Goal: Information Seeking & Learning: Learn about a topic

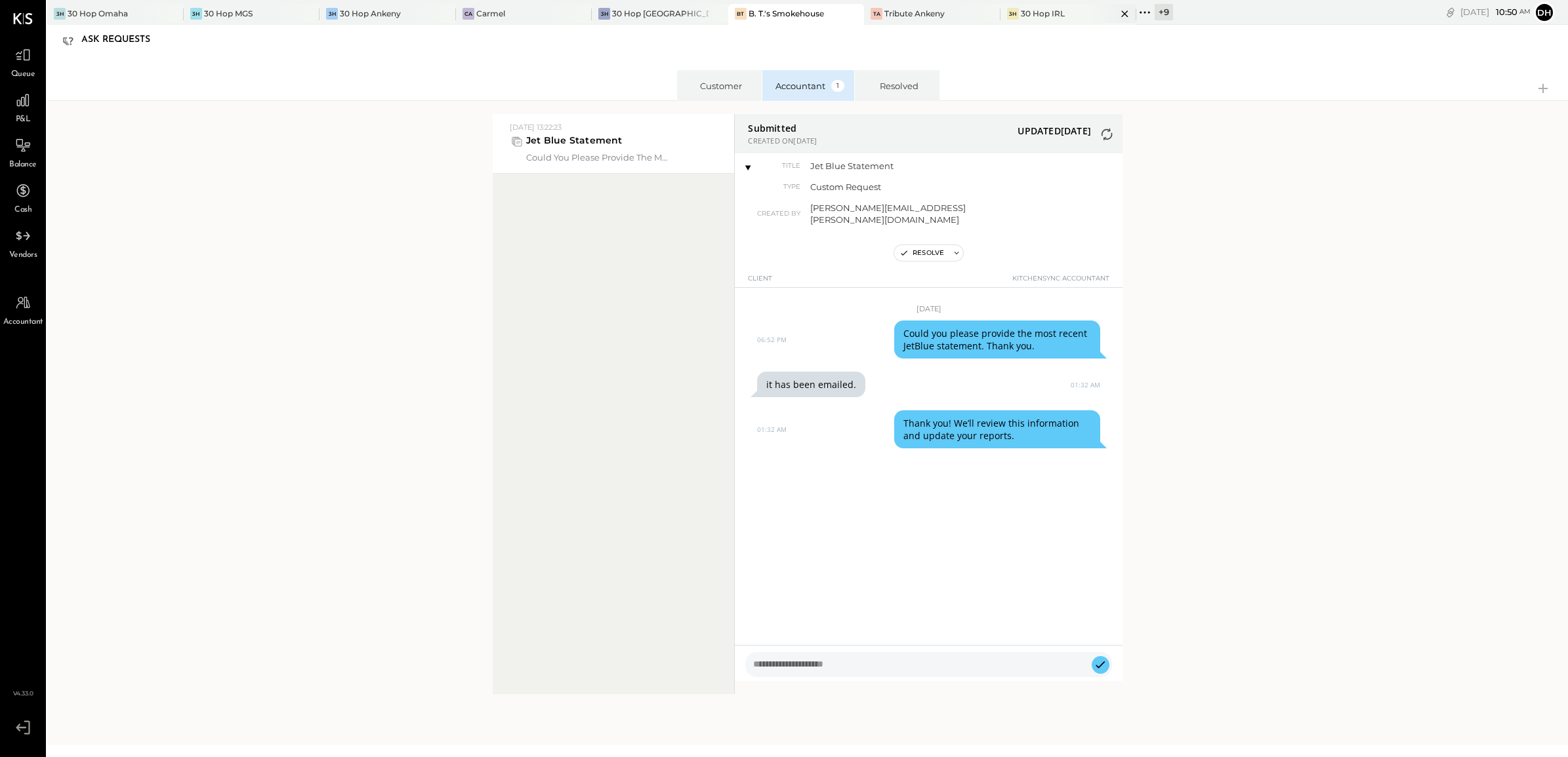
click at [1051, 11] on div "3H 30 Hop IRL" at bounding box center [1059, 13] width 117 height 11
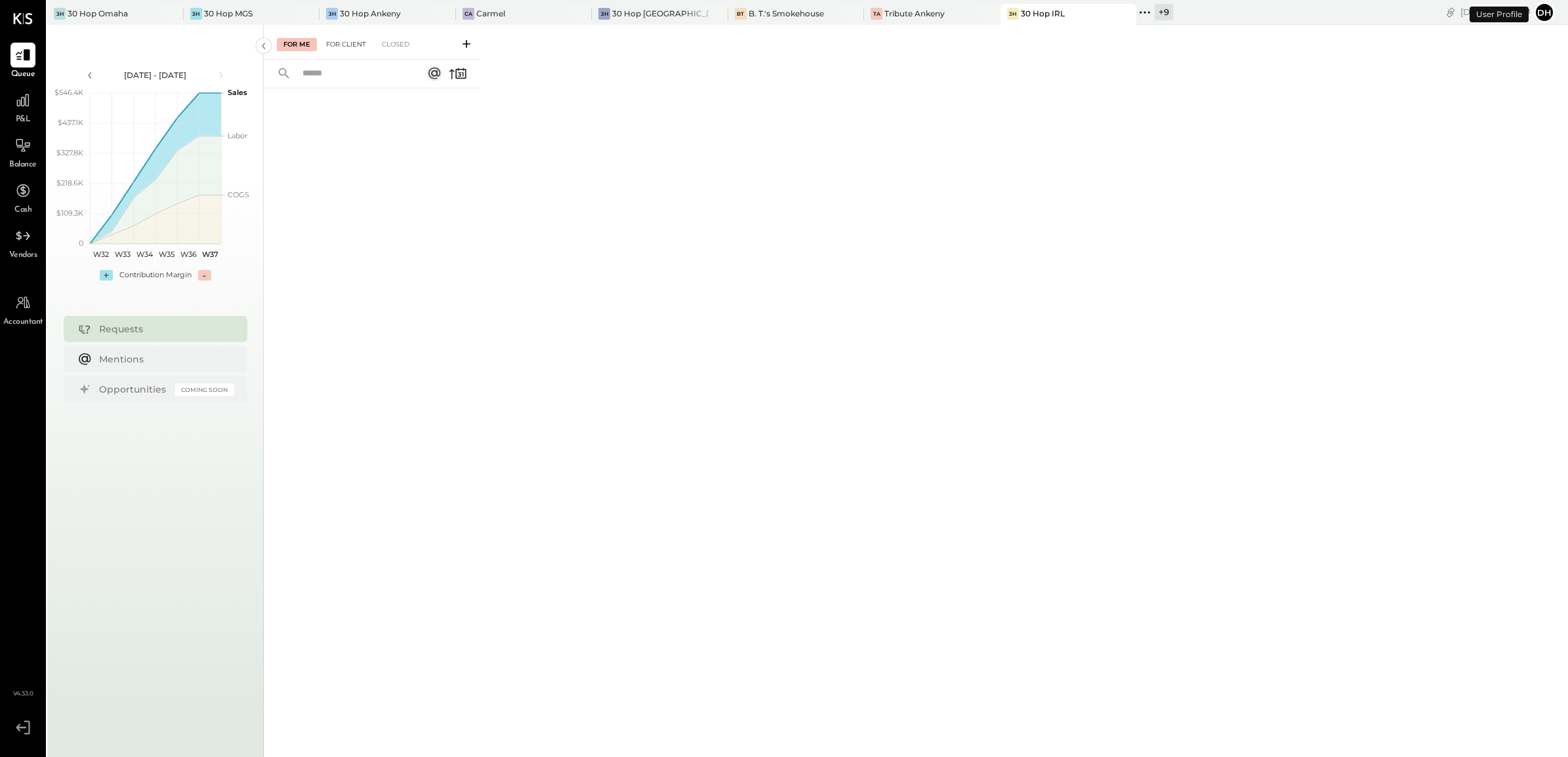
click at [349, 41] on div "For Client" at bounding box center [346, 44] width 53 height 13
click at [389, 46] on div "Closed" at bounding box center [396, 44] width 41 height 13
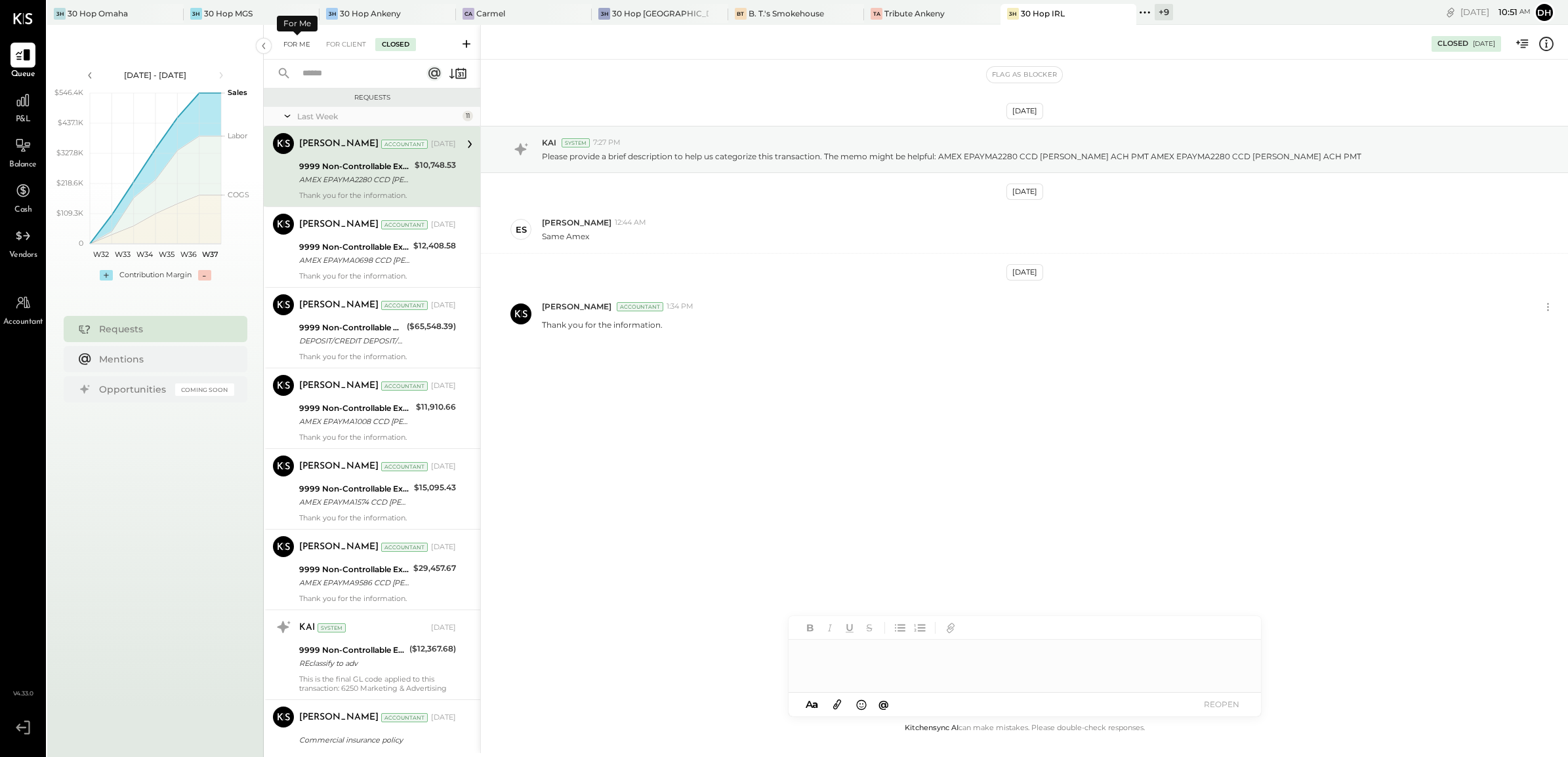
click at [289, 43] on div "For Me" at bounding box center [296, 44] width 40 height 13
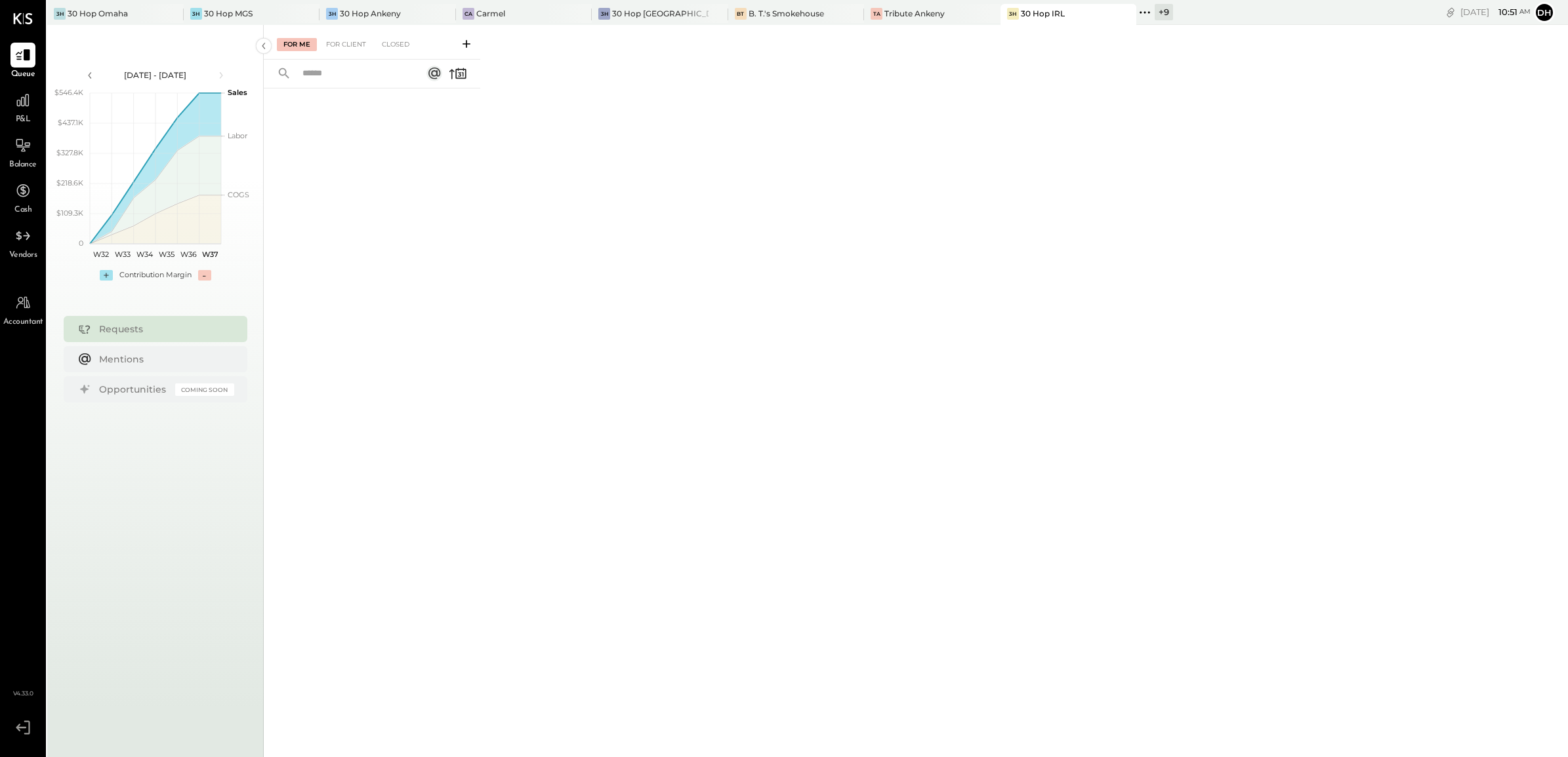
click at [465, 42] on icon at bounding box center [466, 43] width 13 height 13
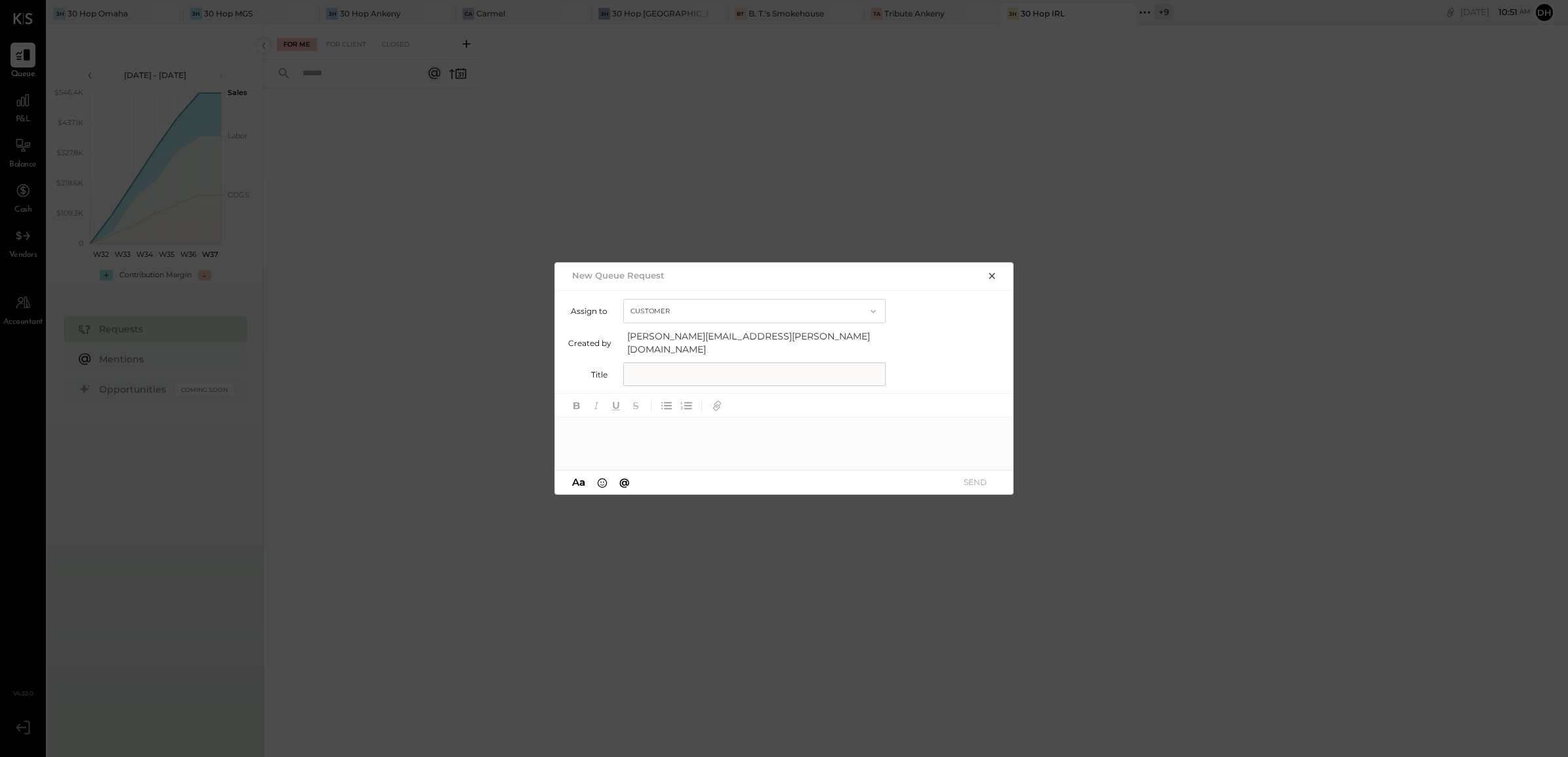
click at [993, 279] on icon "button" at bounding box center [992, 276] width 11 height 11
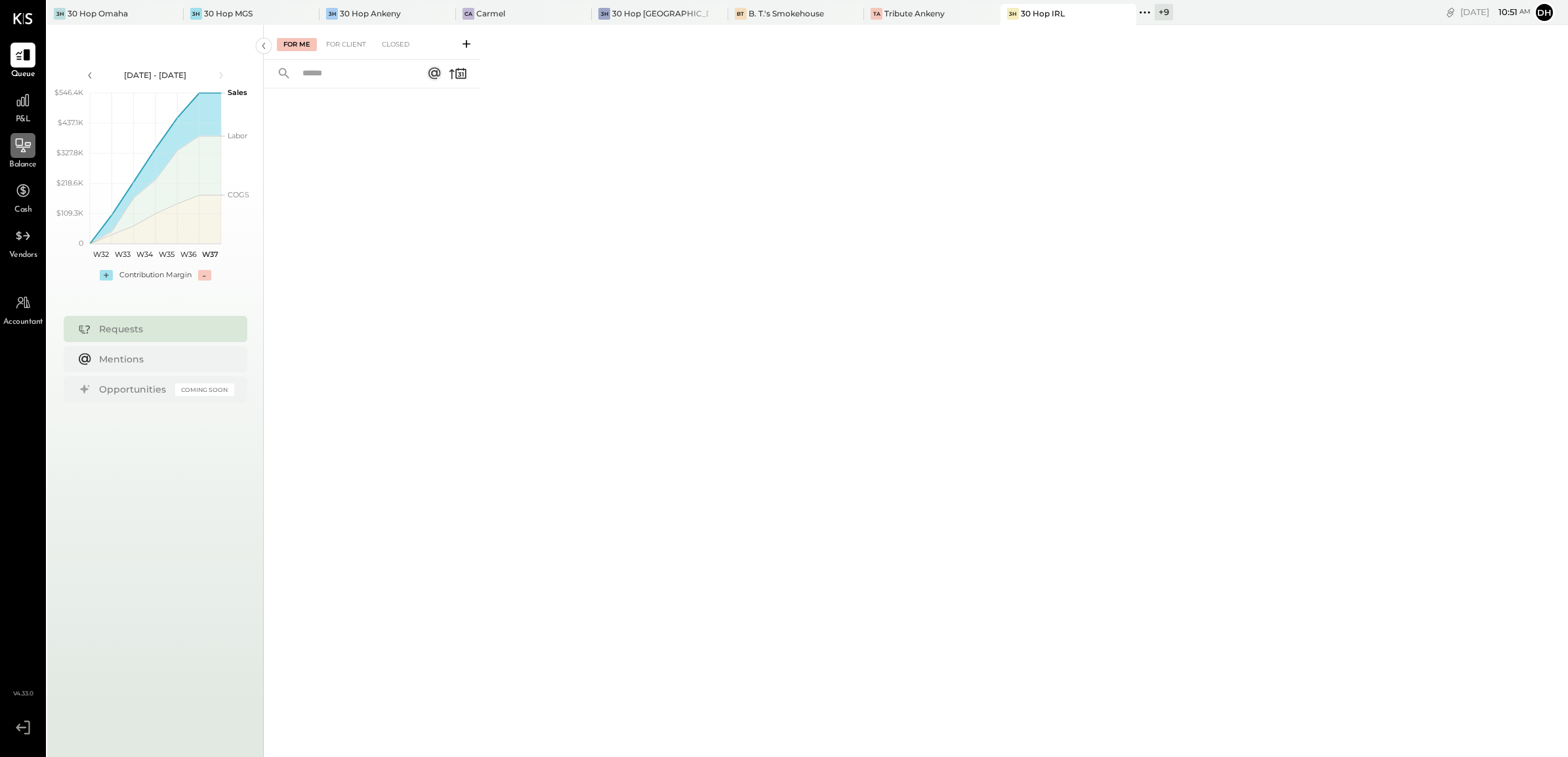
click at [33, 139] on div at bounding box center [23, 145] width 25 height 25
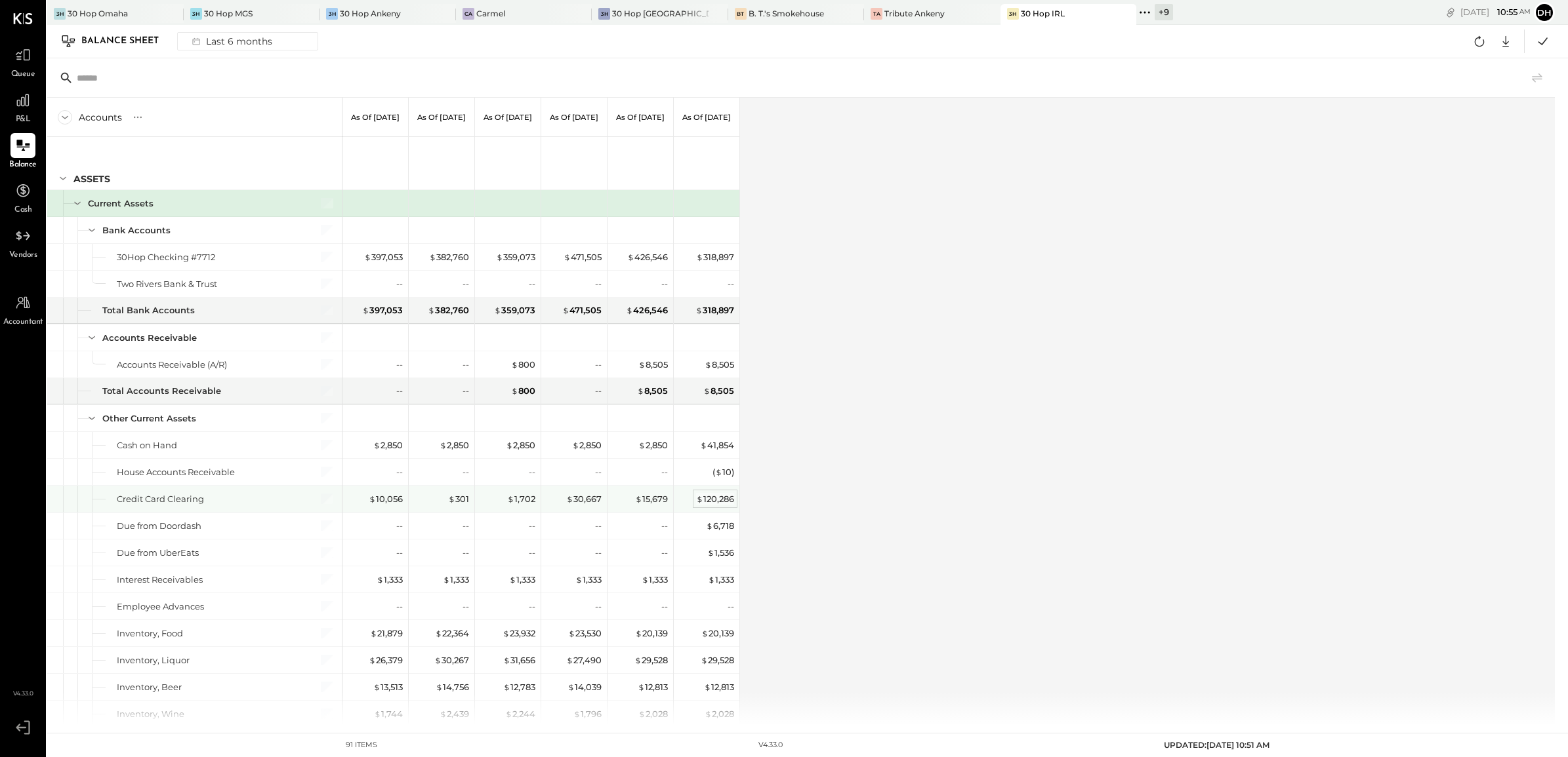
click at [720, 502] on div "$ 120,286" at bounding box center [715, 500] width 38 height 12
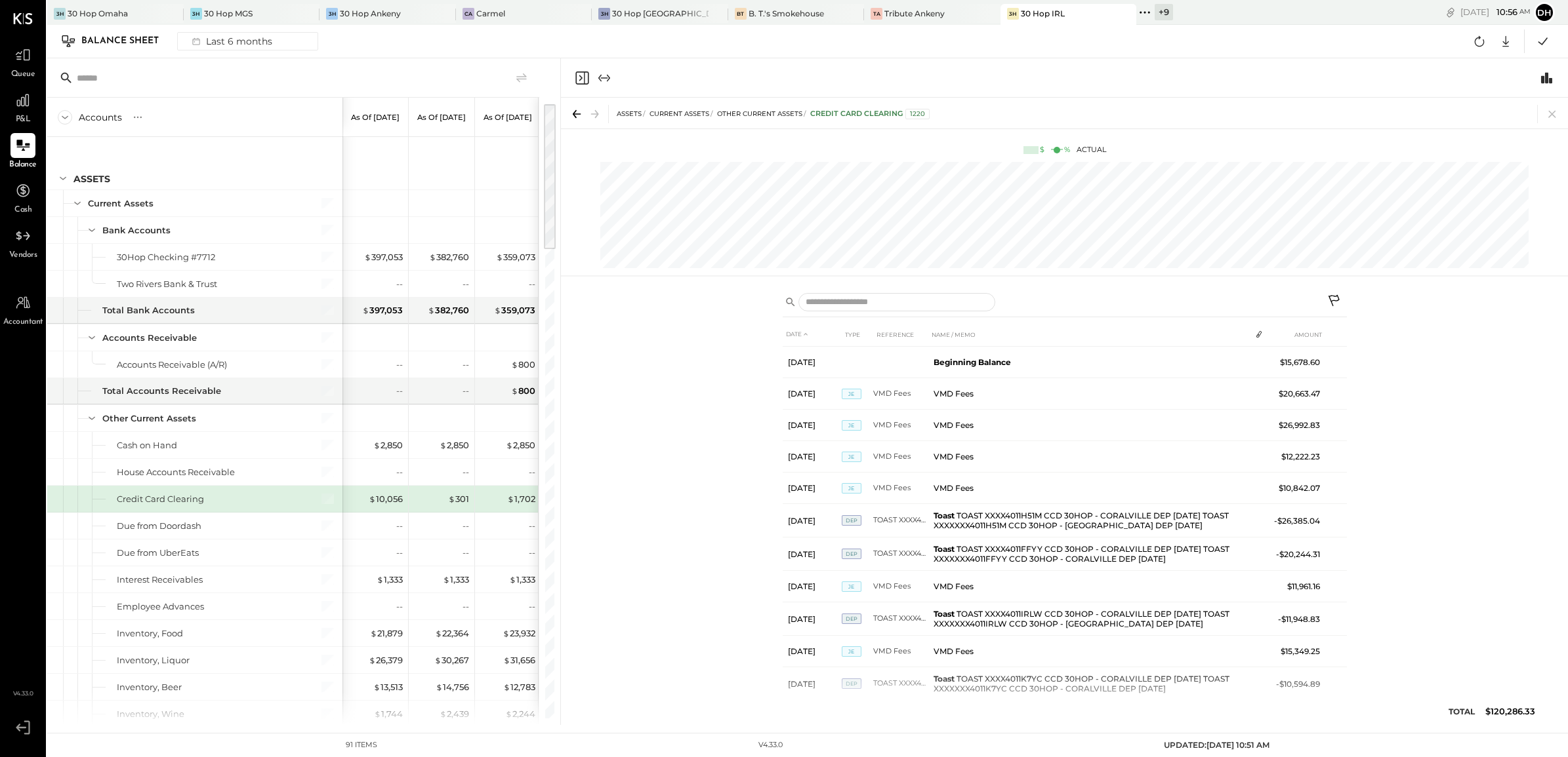
click at [1340, 295] on icon at bounding box center [1335, 302] width 16 height 16
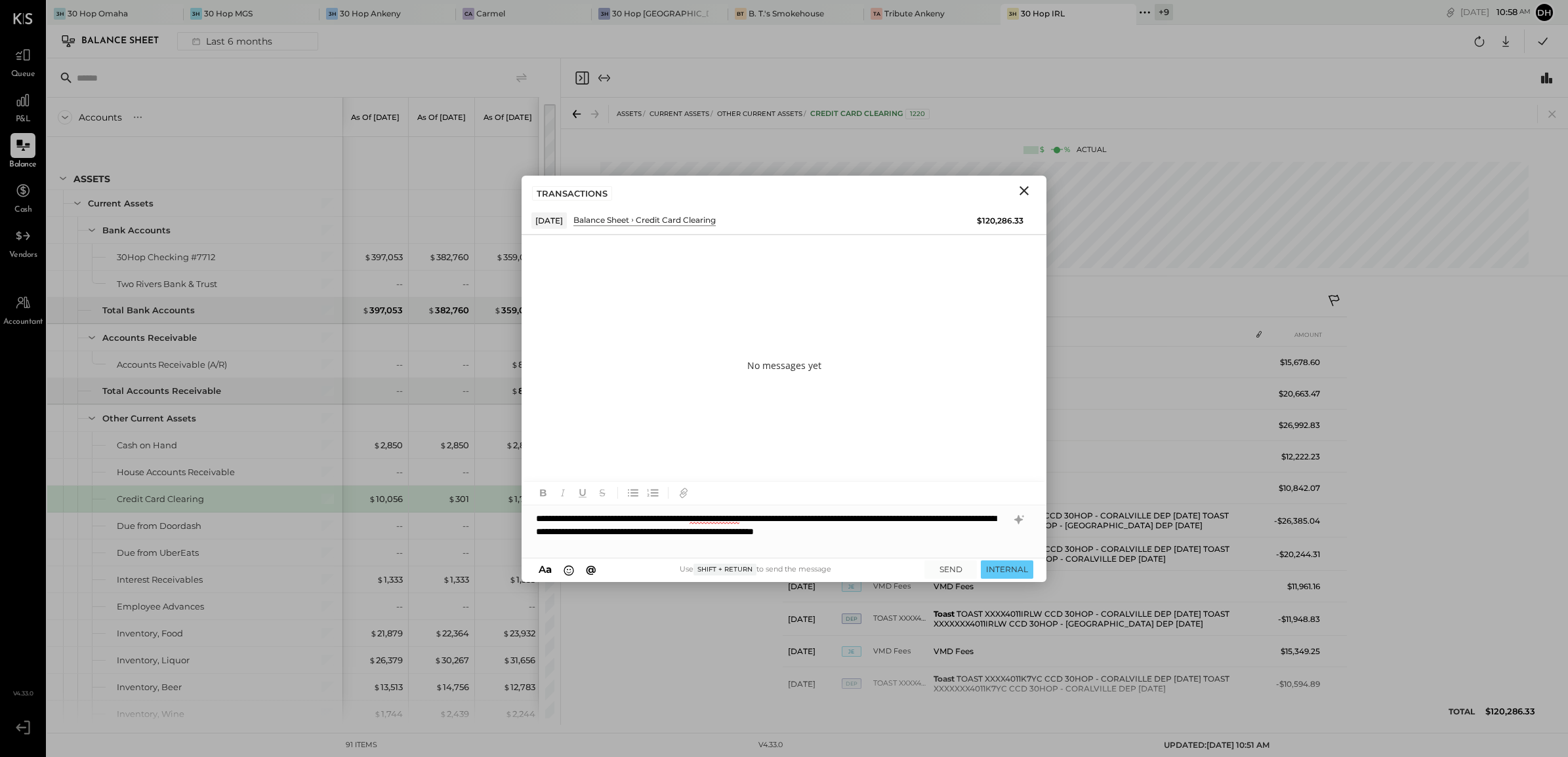
click at [590, 544] on div "**********" at bounding box center [783, 531] width 525 height 52
drag, startPoint x: 590, startPoint y: 544, endPoint x: 502, endPoint y: 506, distance: 95.9
click at [502, 506] on div "Accounts S GL As of Mar 31st 2025 As of Apr 30th 2025 As of May 31st 2025 As of…" at bounding box center [807, 392] width 1520 height 667
click at [1013, 516] on icon at bounding box center [1018, 520] width 16 height 16
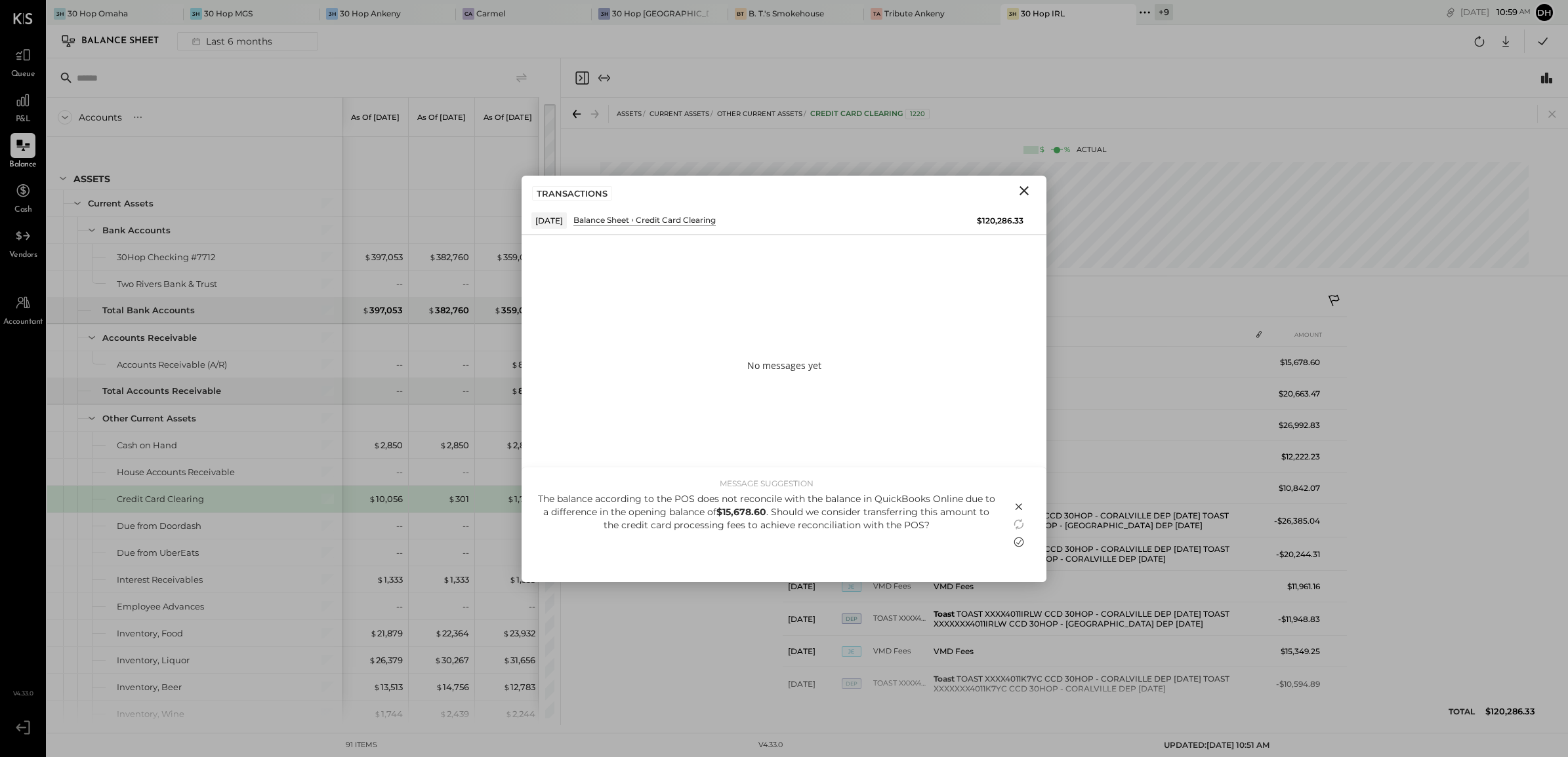
click at [1018, 539] on icon at bounding box center [1018, 542] width 16 height 16
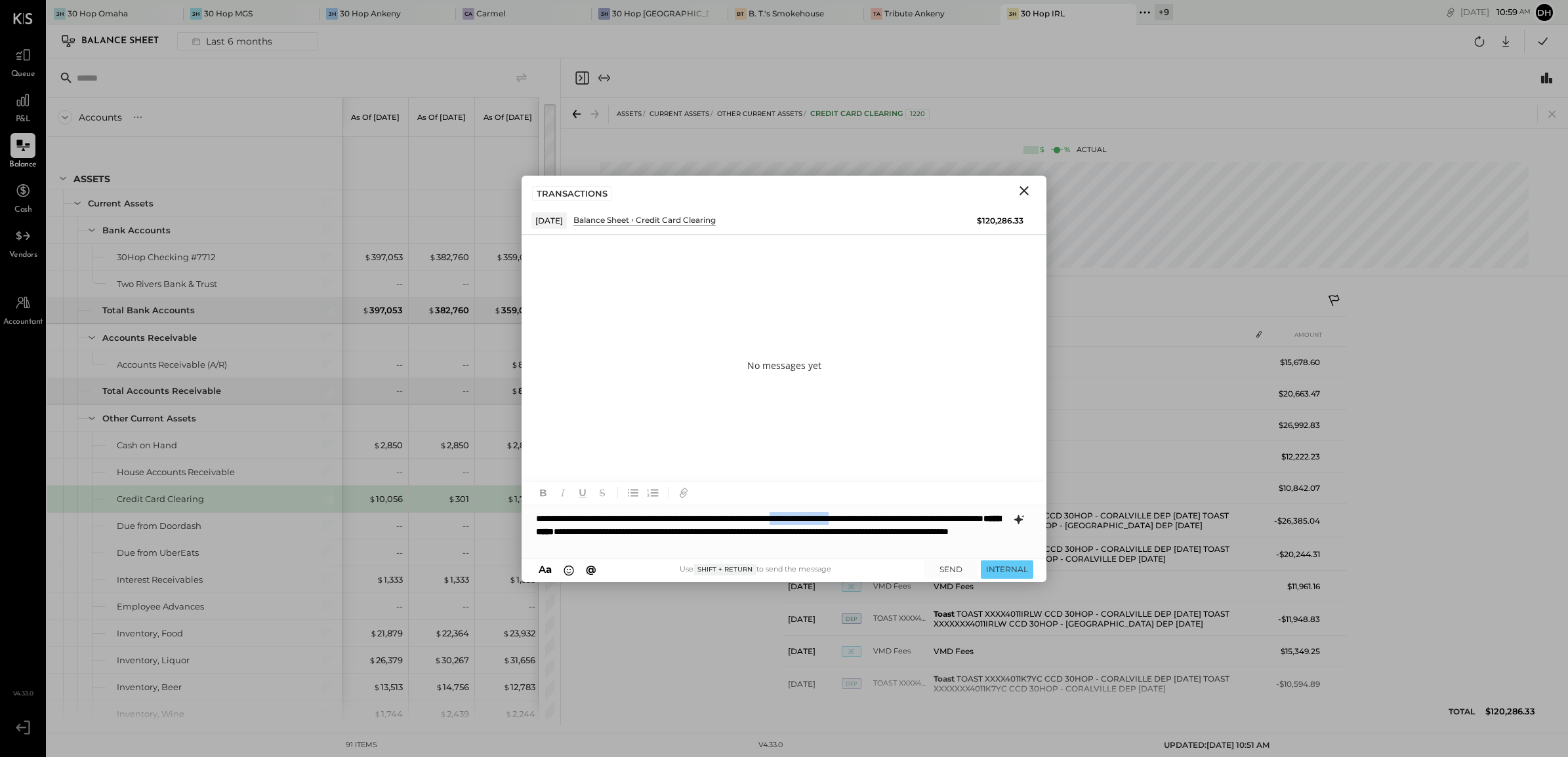
drag, startPoint x: 959, startPoint y: 518, endPoint x: 868, endPoint y: 512, distance: 91.2
click at [868, 512] on div "**********" at bounding box center [783, 531] width 525 height 52
drag, startPoint x: 697, startPoint y: 531, endPoint x: 844, endPoint y: 533, distance: 147.0
click at [844, 533] on div "**********" at bounding box center [783, 531] width 525 height 52
drag, startPoint x: 574, startPoint y: 542, endPoint x: 519, endPoint y: 539, distance: 55.1
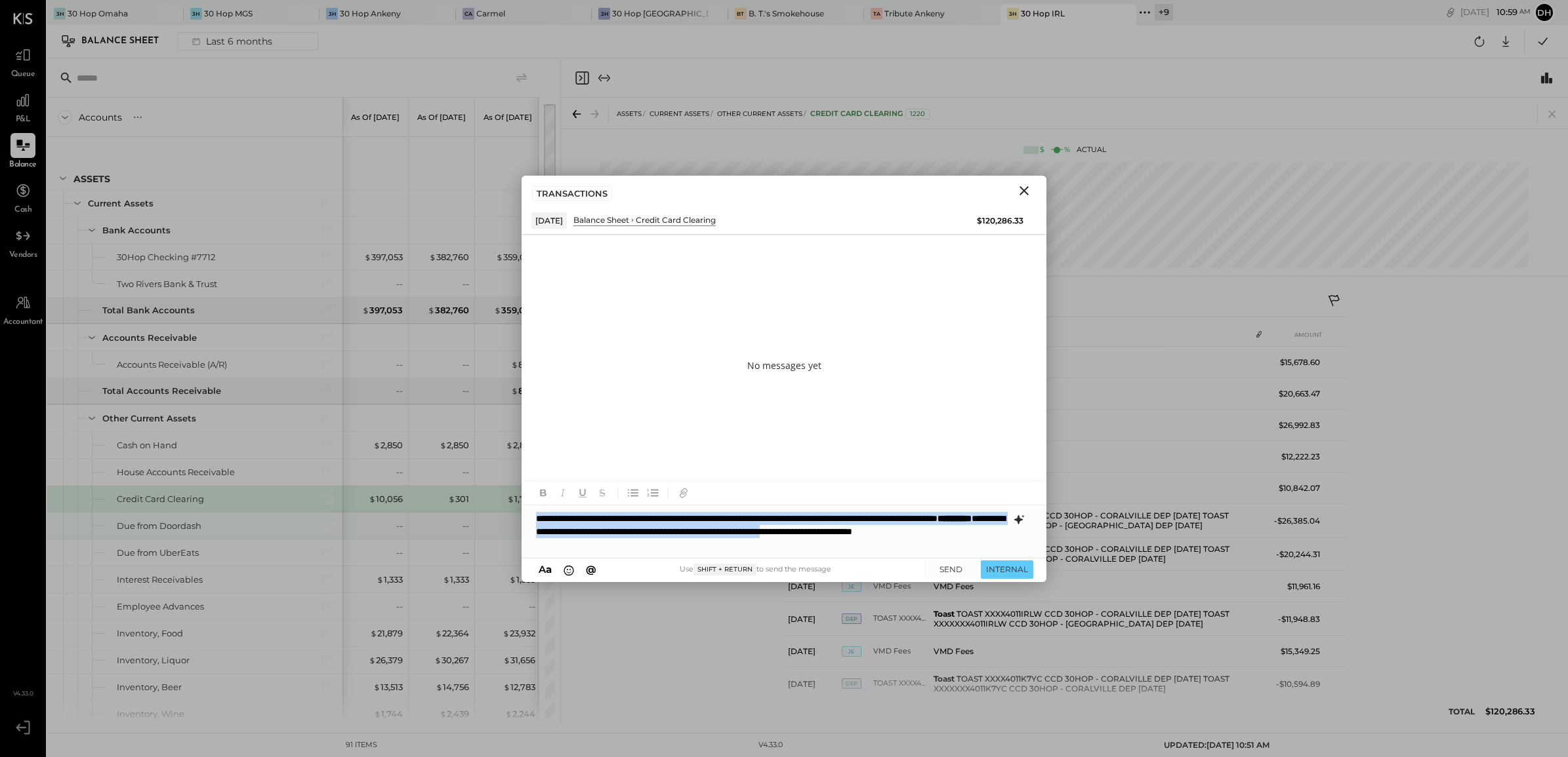
click at [519, 539] on div "Accounts S GL As of Mar 31st 2025 As of Apr 30th 2025 As of May 31st 2025 As of…" at bounding box center [807, 392] width 1520 height 667
click at [565, 547] on div "**********" at bounding box center [783, 531] width 525 height 52
drag, startPoint x: 572, startPoint y: 544, endPoint x: 533, endPoint y: 541, distance: 39.1
click at [533, 541] on div "**********" at bounding box center [783, 531] width 525 height 52
click at [597, 539] on div "**********" at bounding box center [783, 531] width 525 height 52
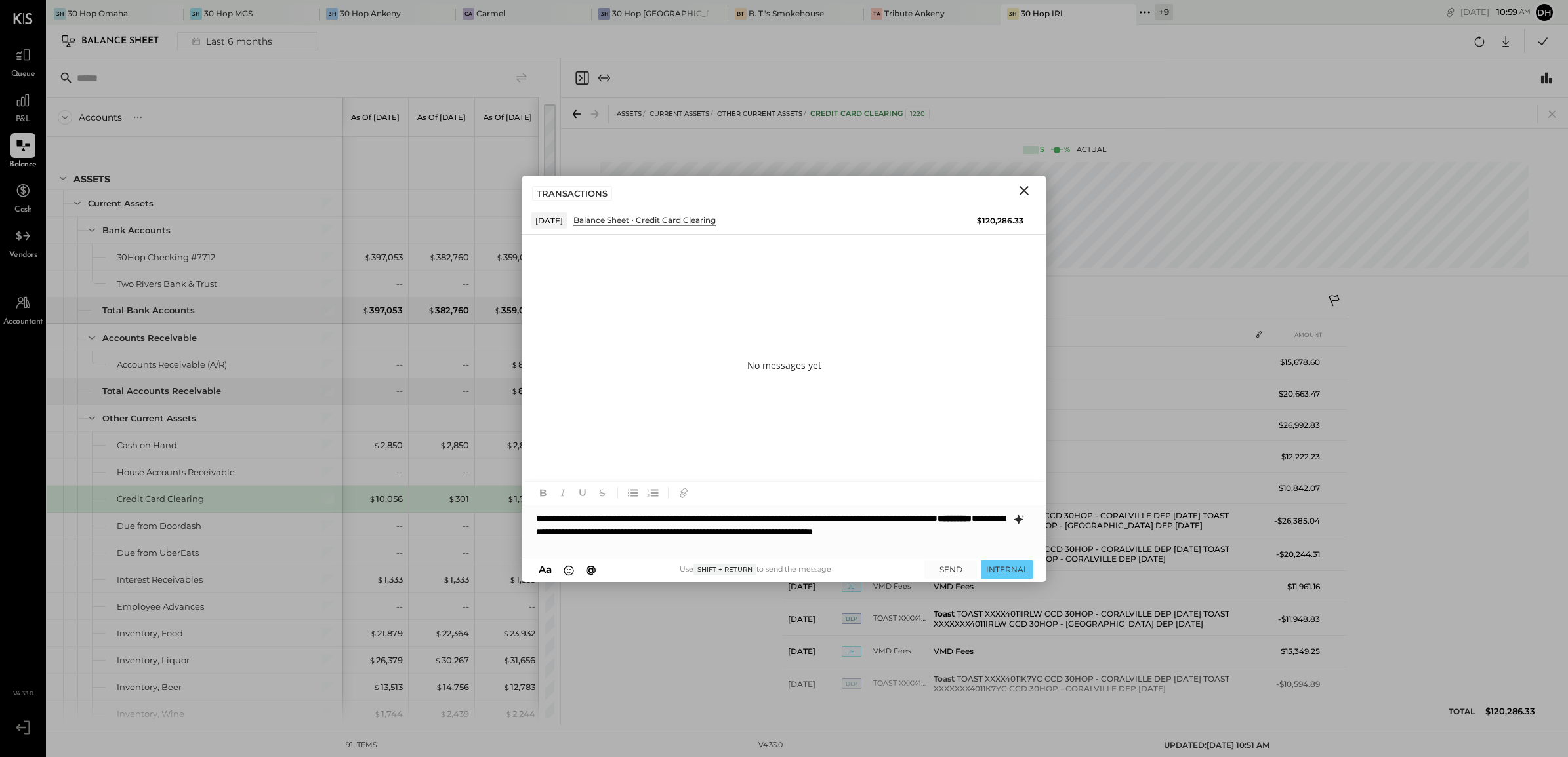
click at [701, 548] on div "**********" at bounding box center [783, 531] width 525 height 52
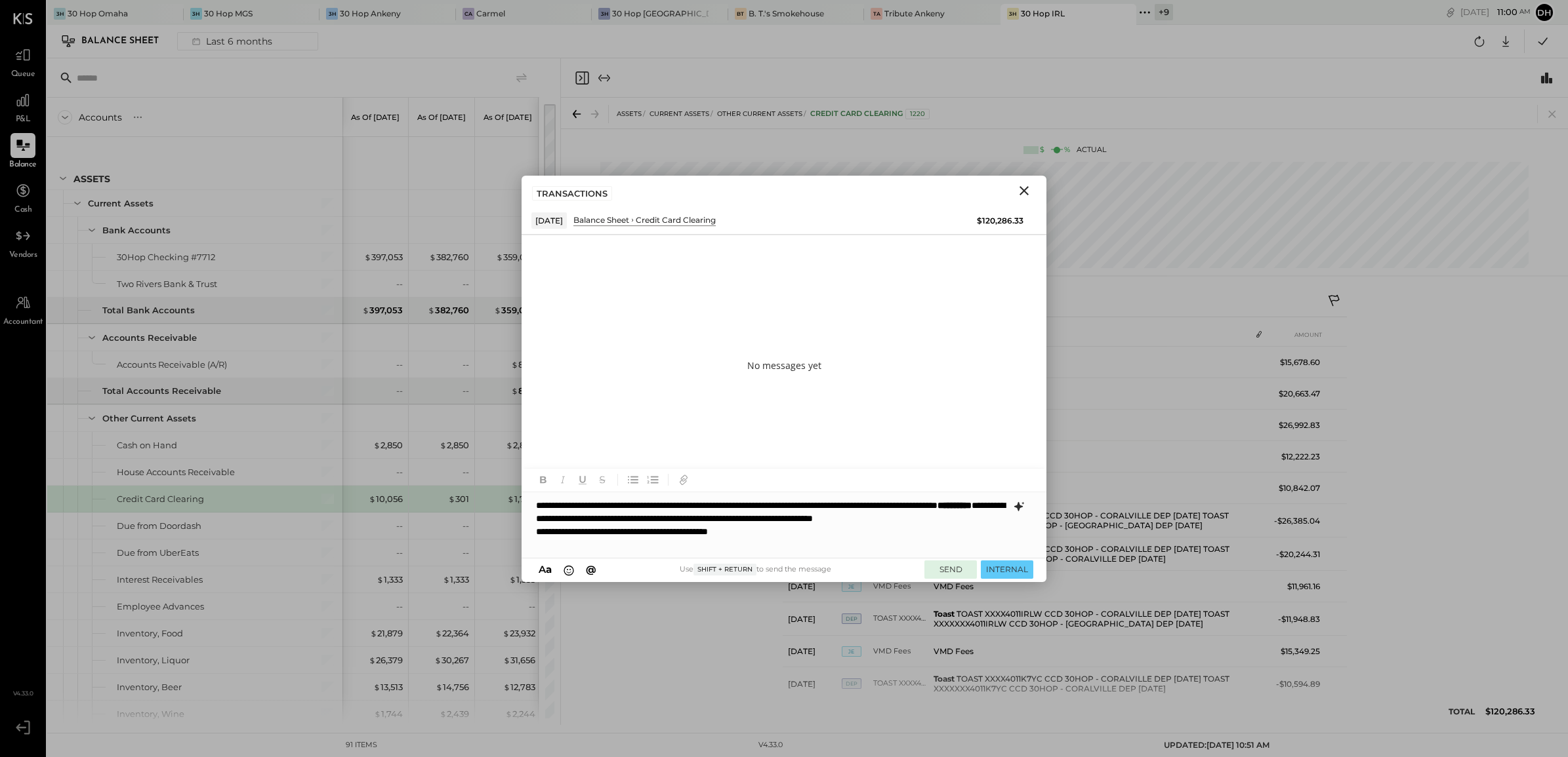
click at [952, 571] on button "SEND" at bounding box center [950, 570] width 52 height 18
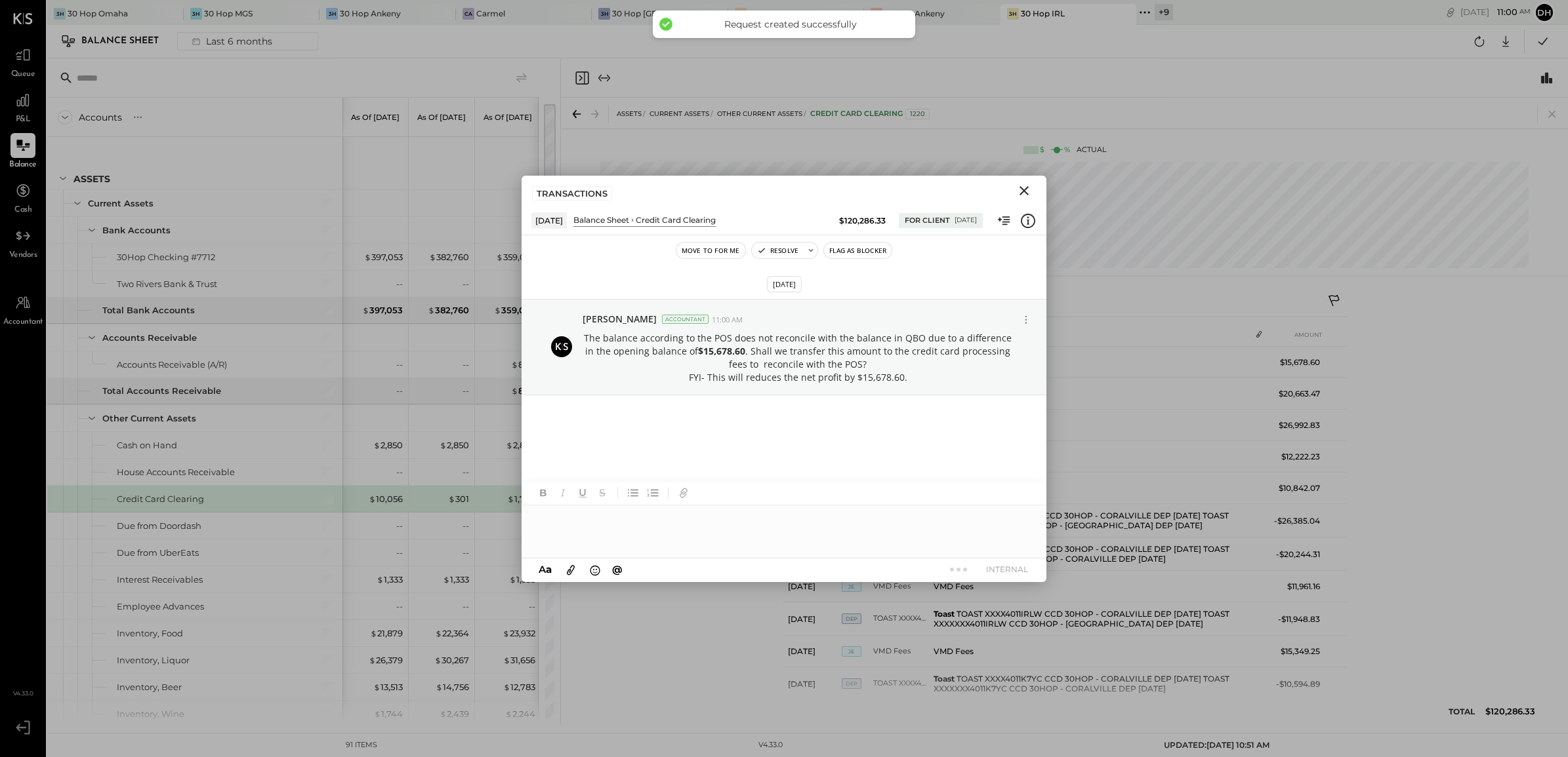
click at [1025, 191] on icon "Close" at bounding box center [1024, 191] width 9 height 9
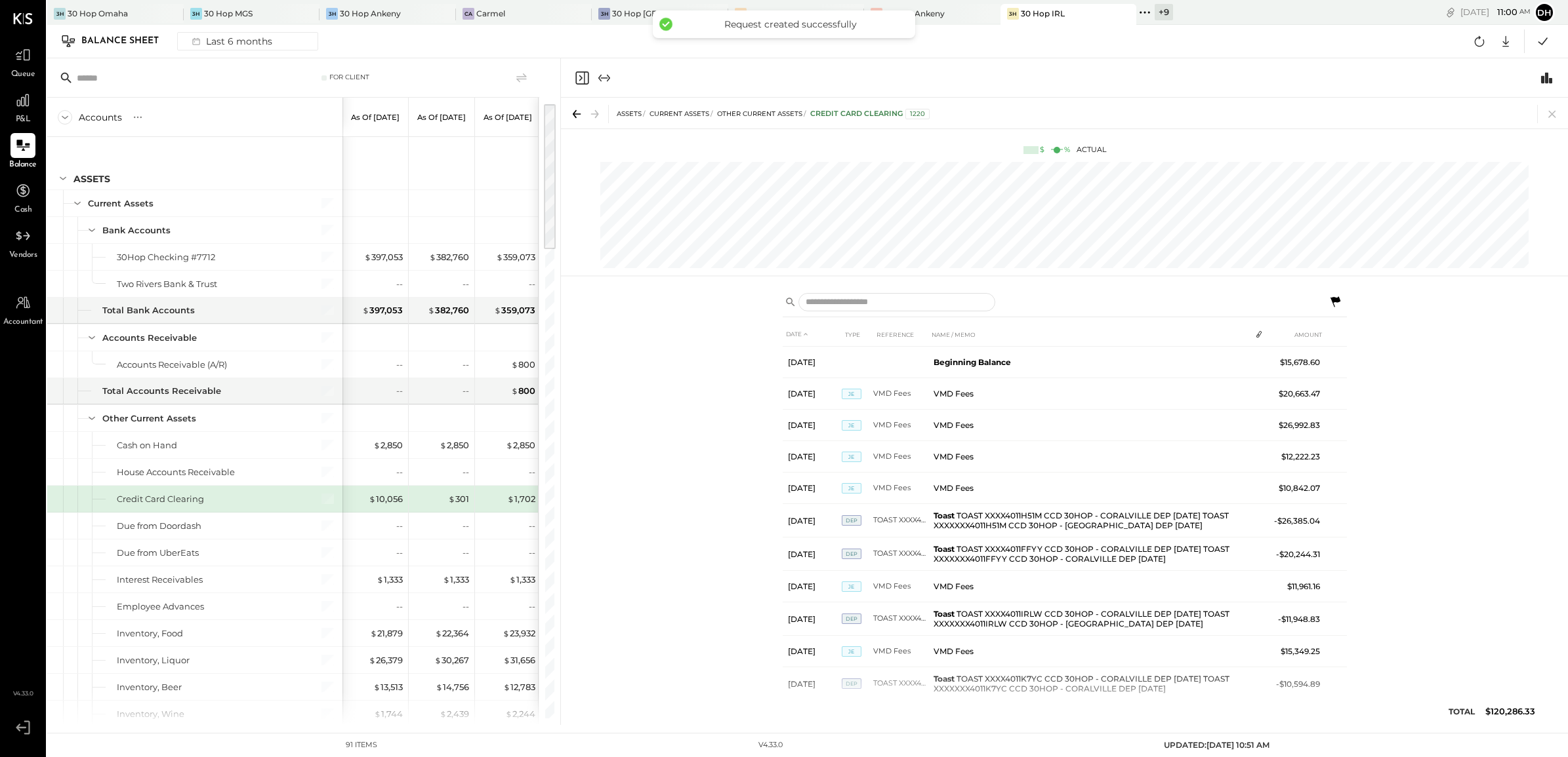
click at [1550, 103] on div "ASSETS Current Assets Other Current Assets Credit Card Clearing 1220" at bounding box center [1065, 112] width 1007 height 31
click at [1554, 109] on icon at bounding box center [1552, 114] width 19 height 19
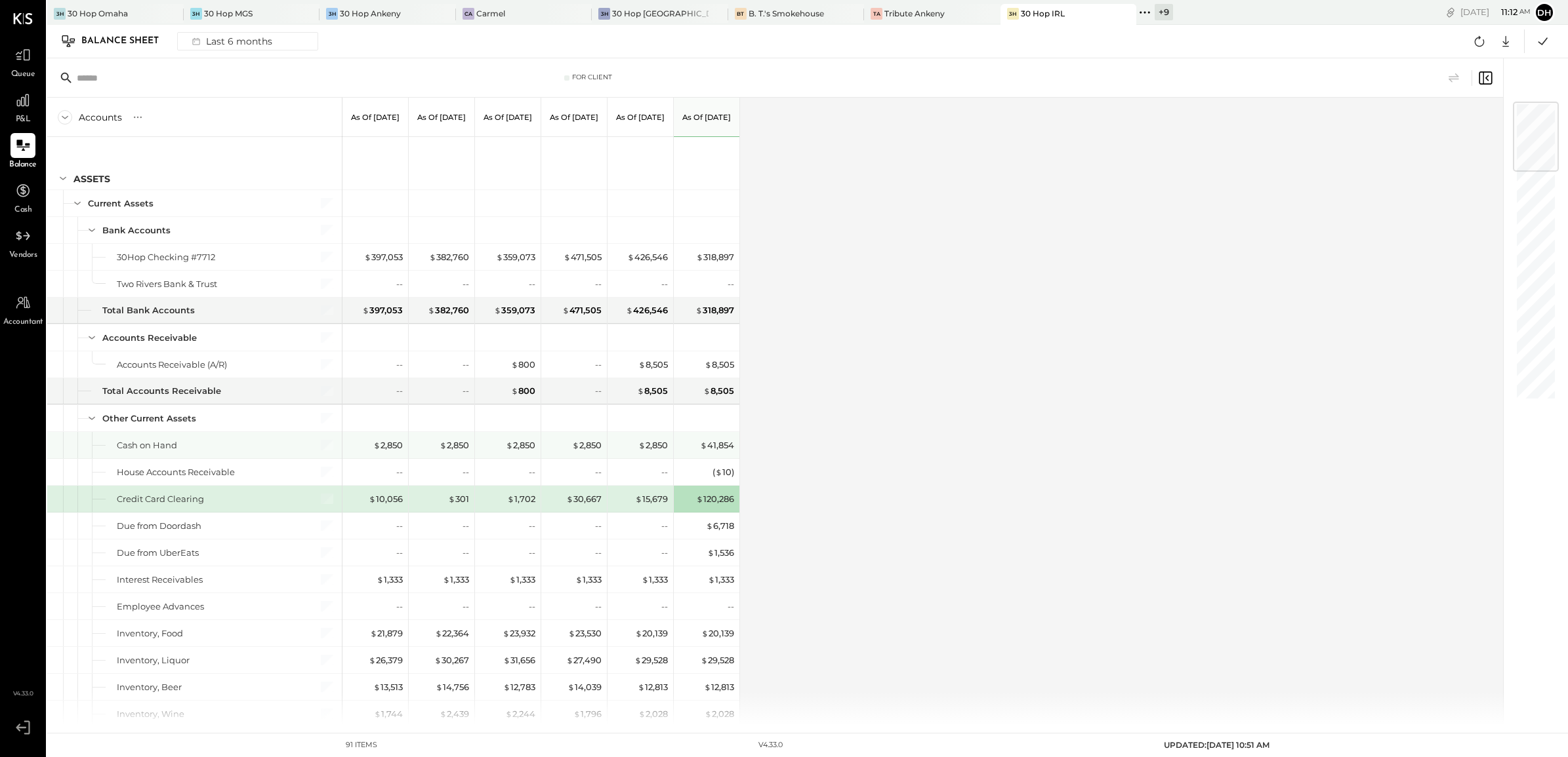
scroll to position [164, 0]
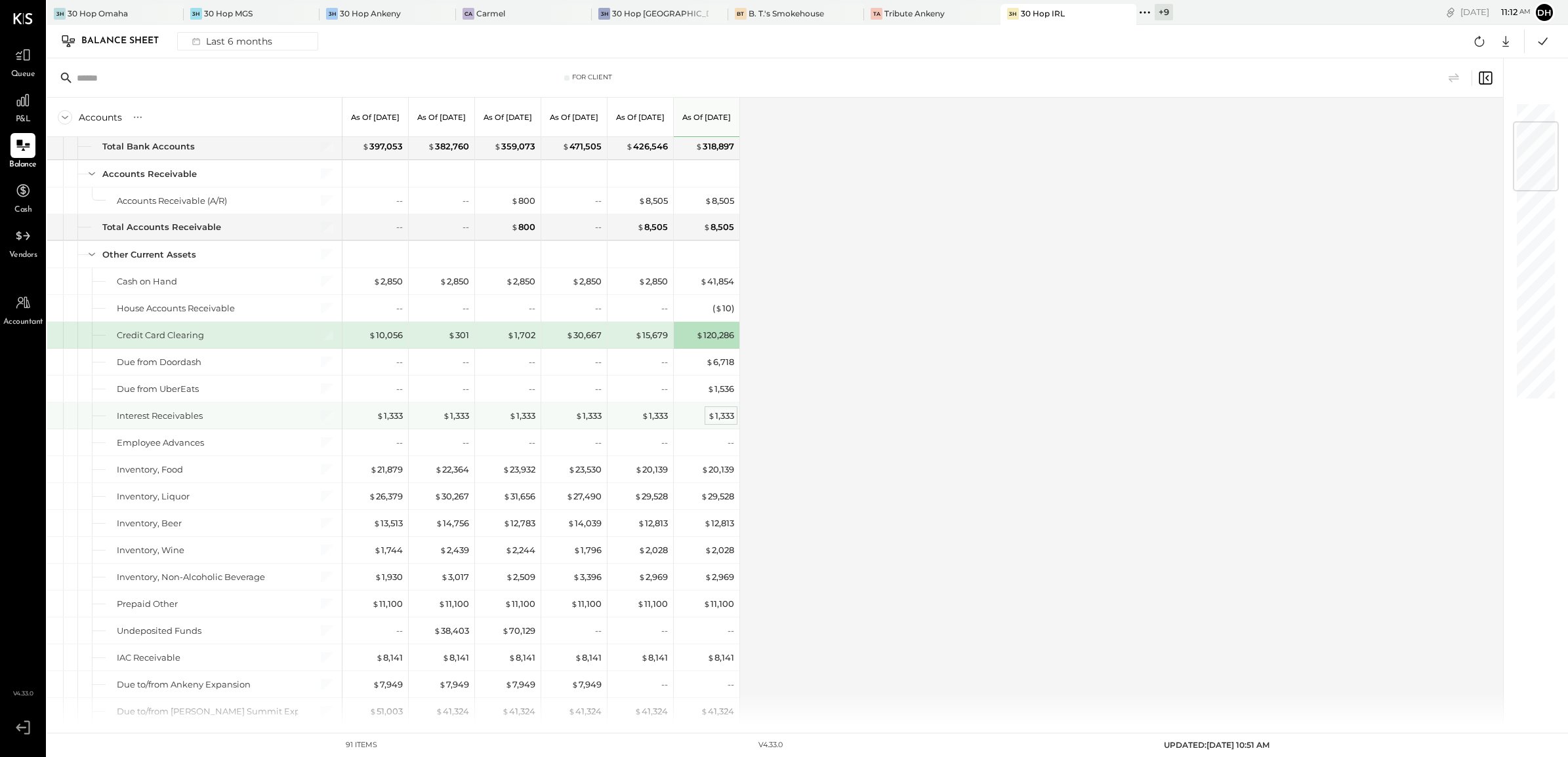
click at [721, 414] on div "$ 1,333" at bounding box center [721, 416] width 27 height 12
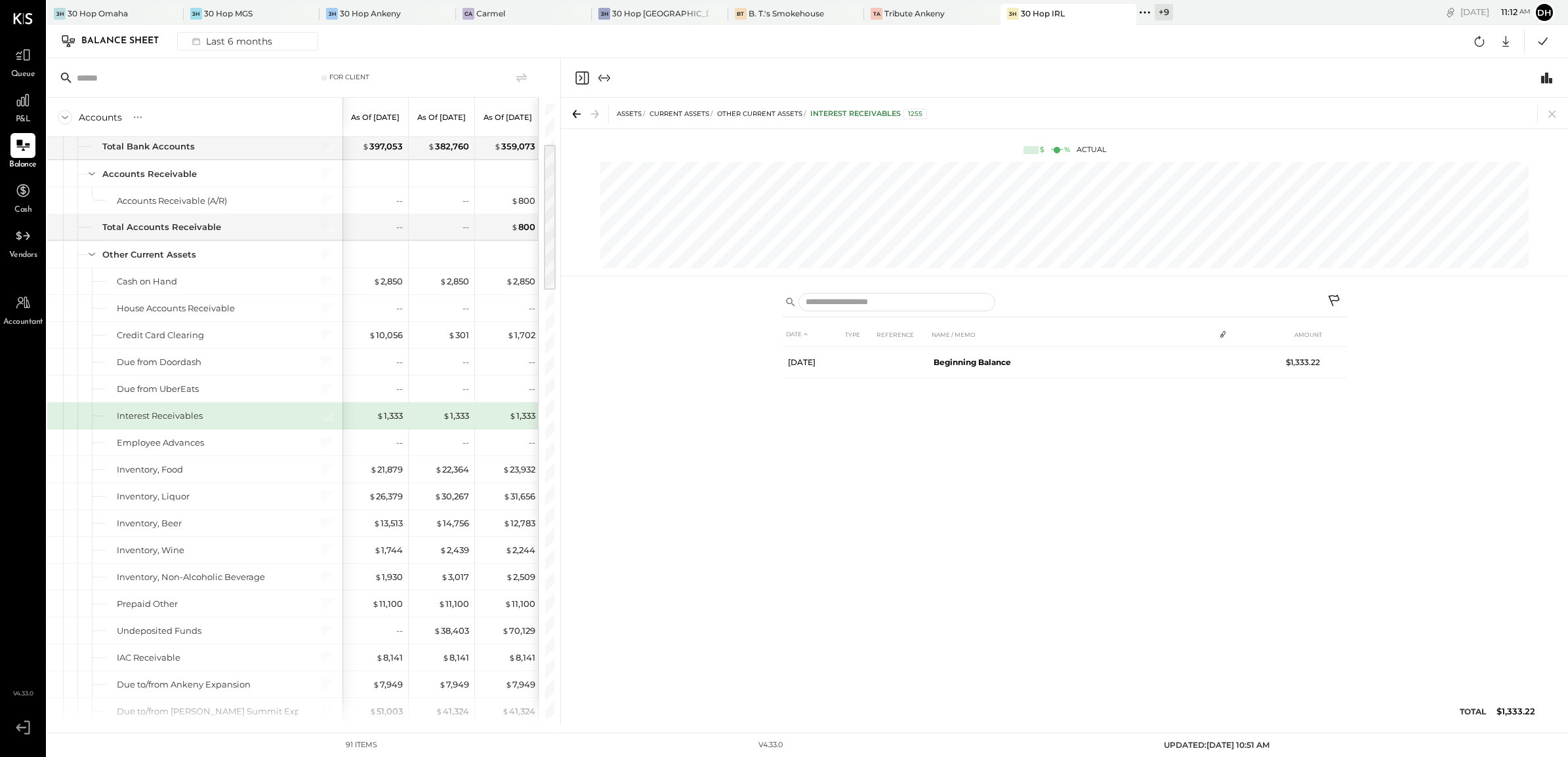
click at [1335, 296] on icon at bounding box center [1334, 301] width 12 height 11
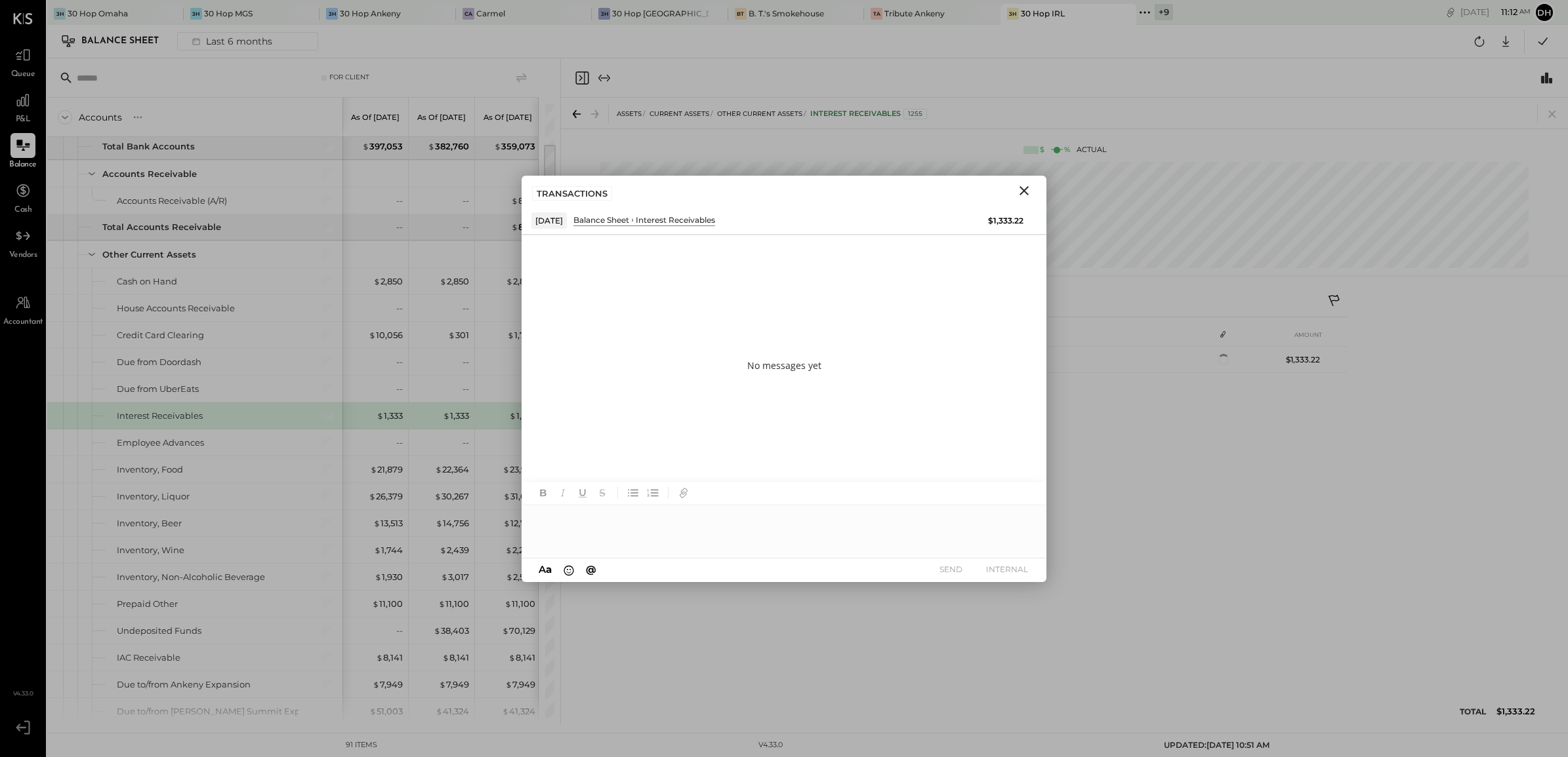
click at [711, 513] on div at bounding box center [783, 531] width 525 height 52
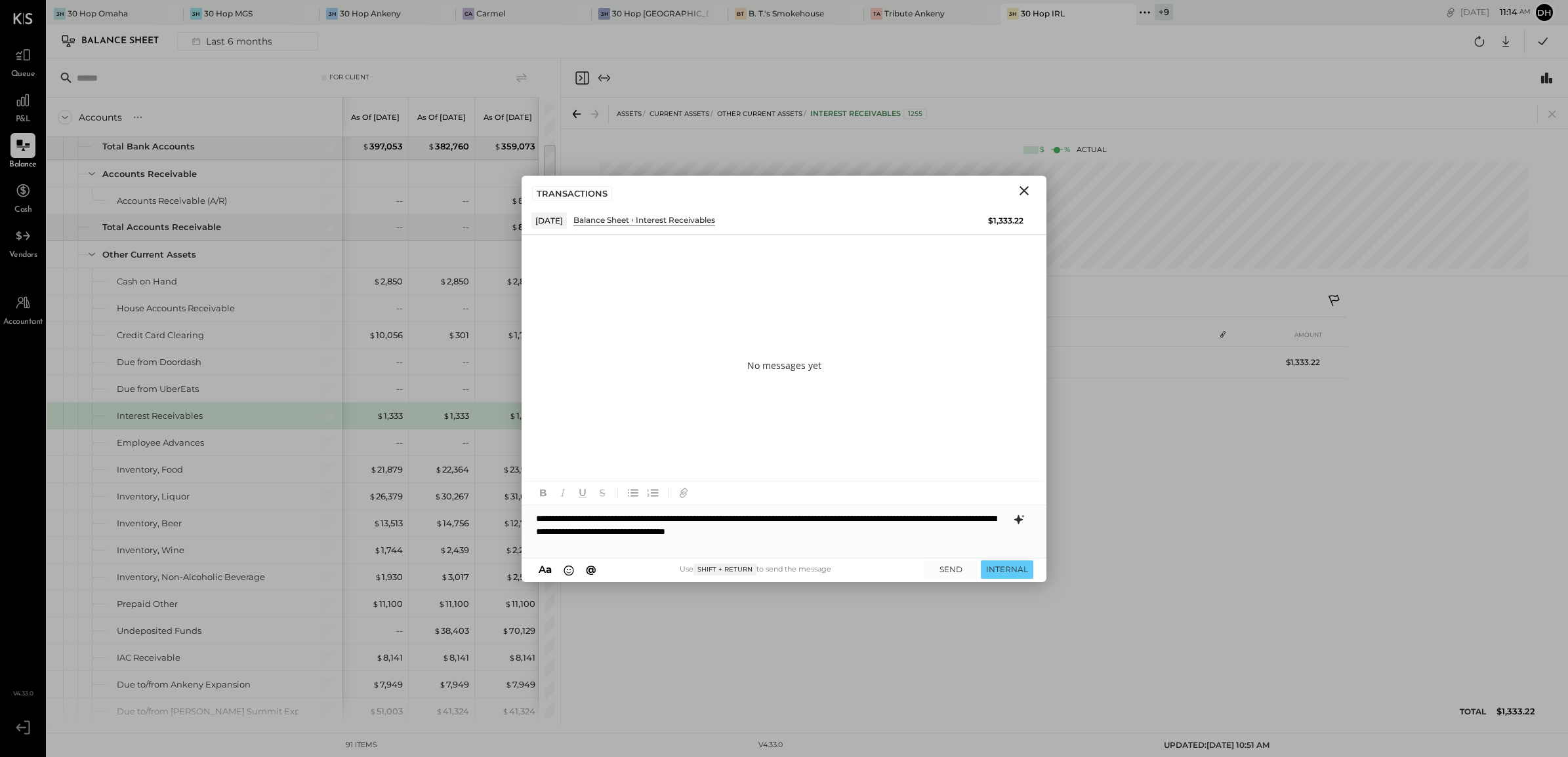
click at [1022, 523] on icon at bounding box center [1018, 520] width 16 height 16
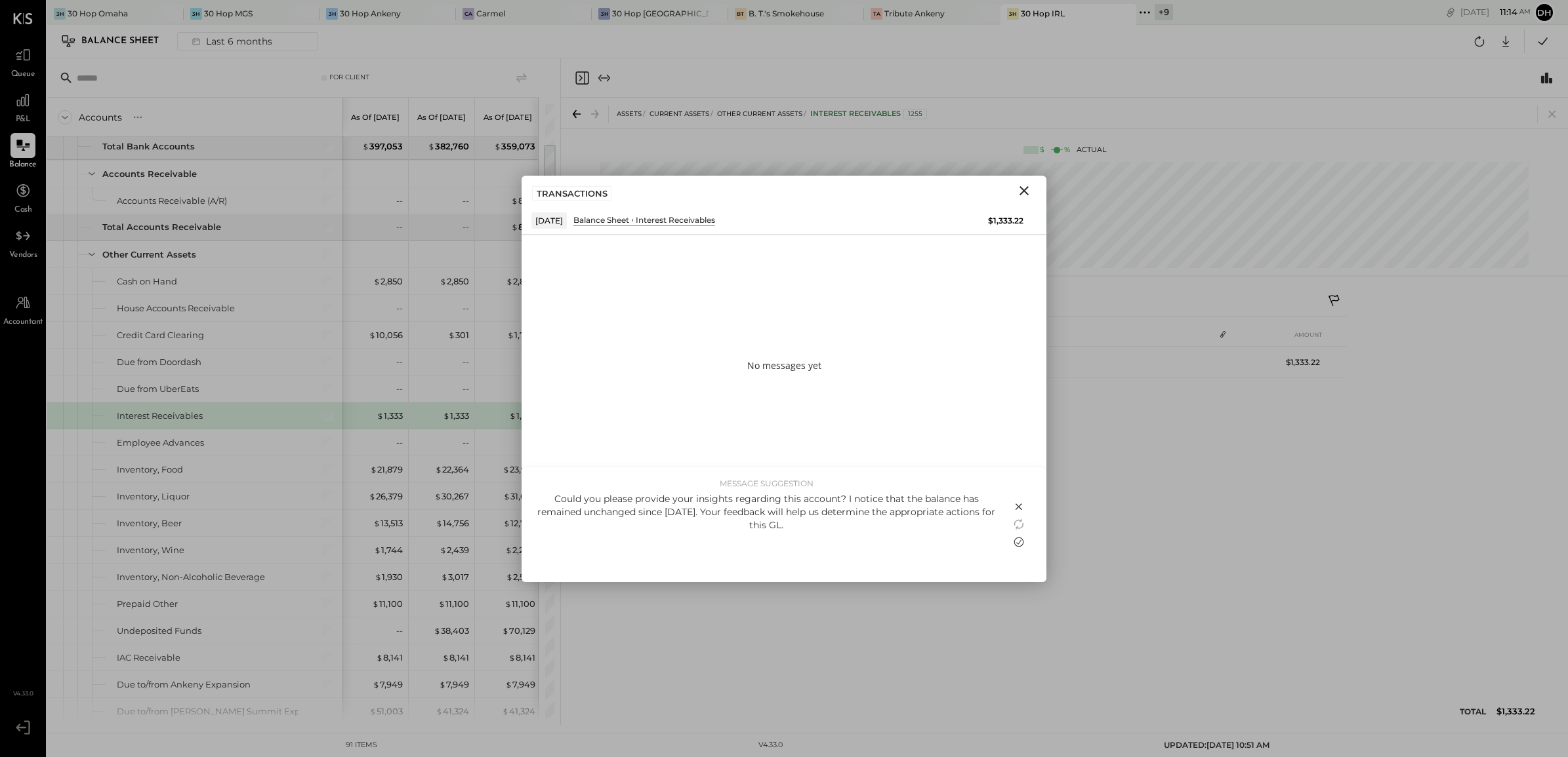
click at [1018, 542] on icon at bounding box center [1018, 542] width 16 height 16
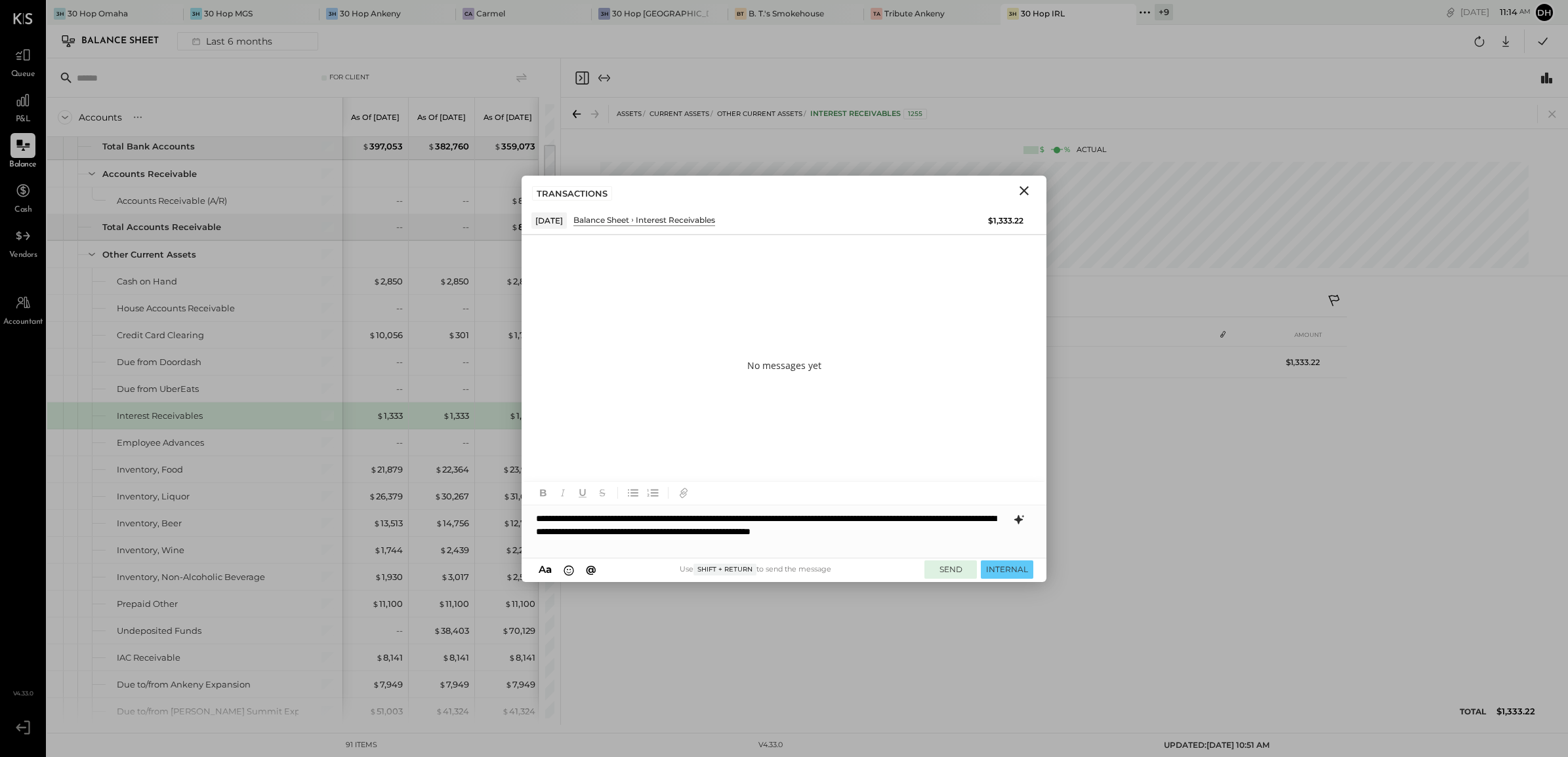
click at [942, 567] on button "SEND" at bounding box center [950, 570] width 52 height 18
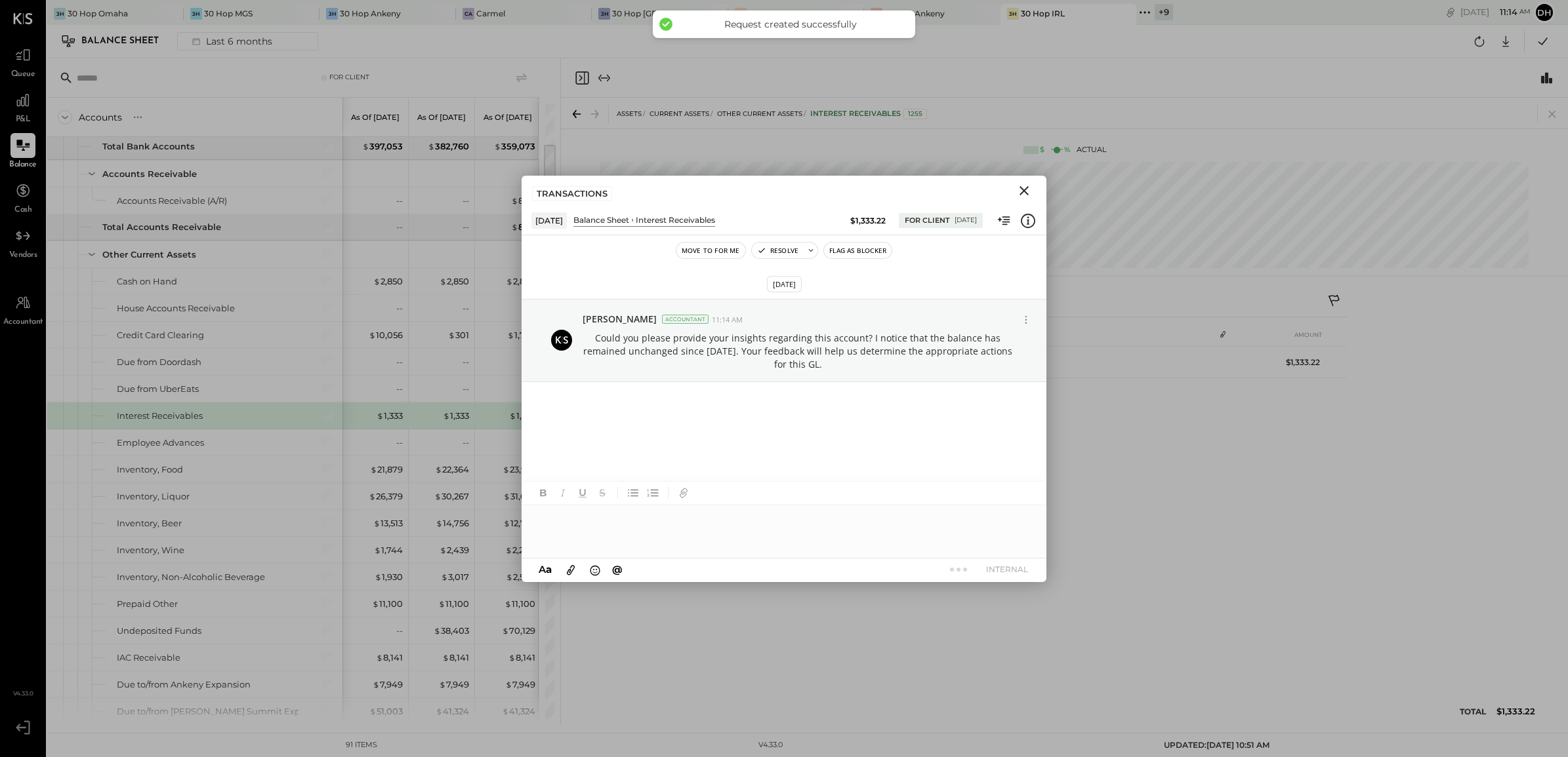
click at [1026, 187] on icon "Close" at bounding box center [1024, 191] width 16 height 16
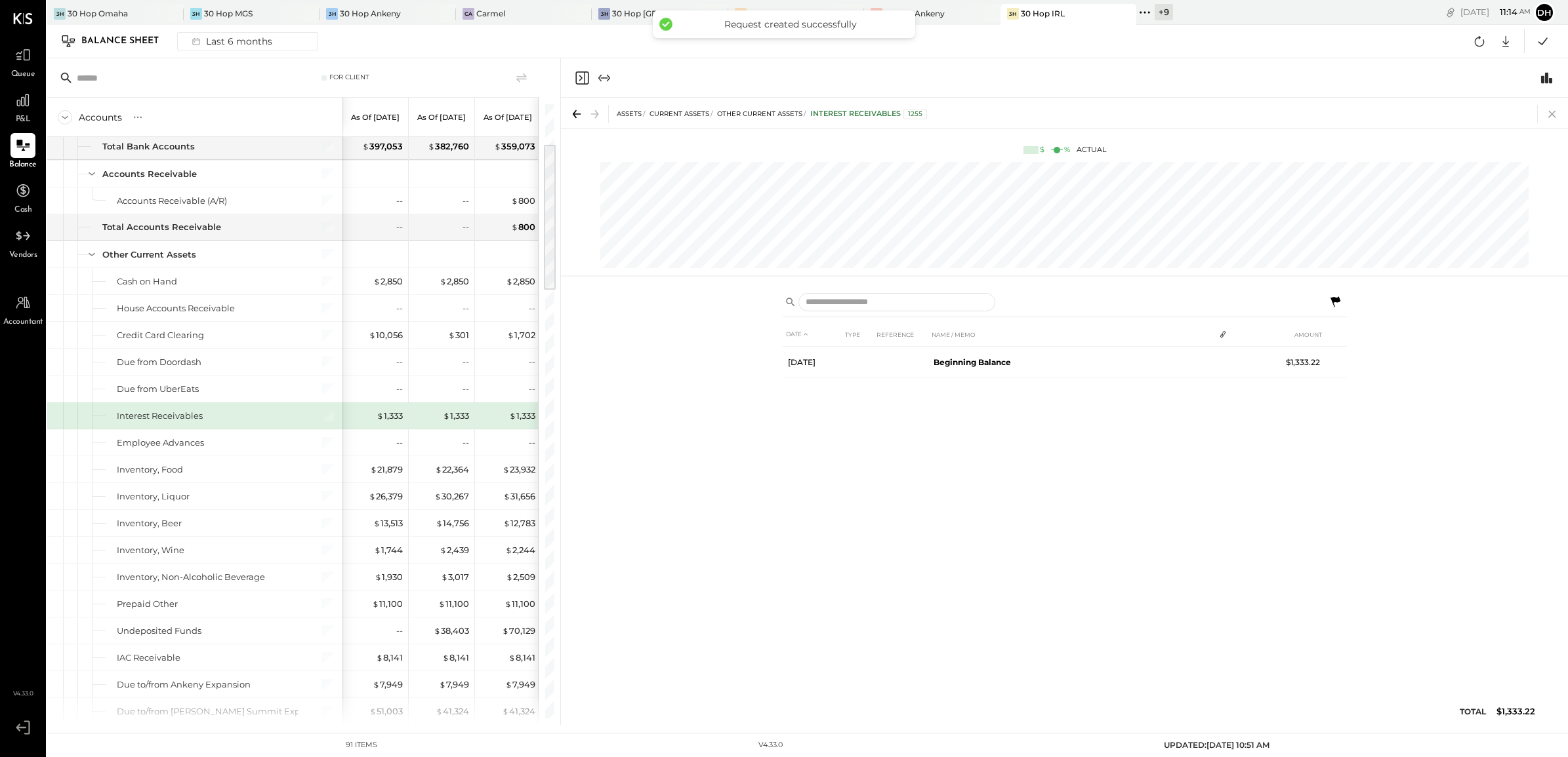
click at [1546, 111] on icon at bounding box center [1552, 114] width 19 height 19
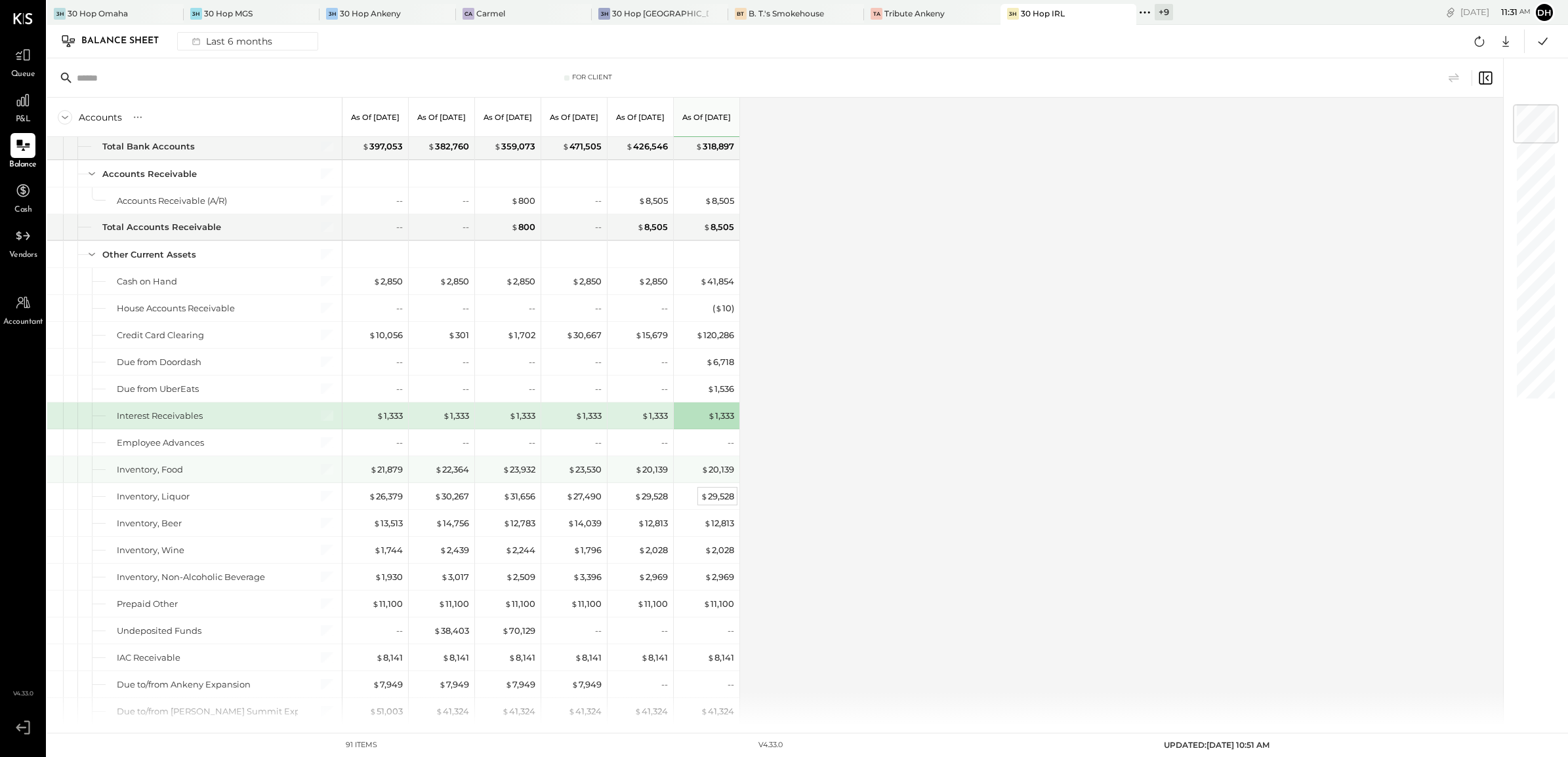
scroll to position [246, 0]
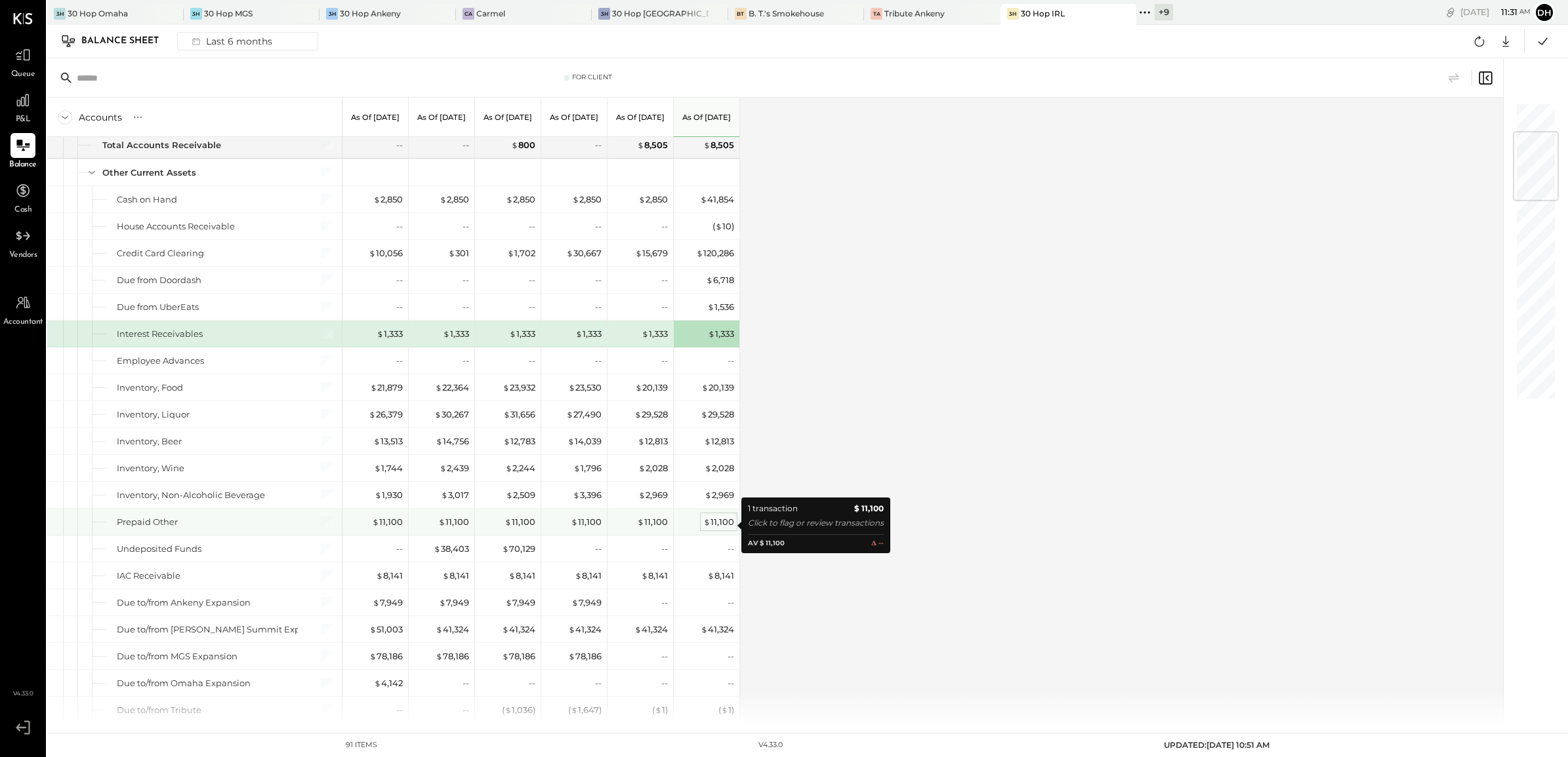
click at [719, 528] on div "$ 11,100" at bounding box center [719, 522] width 31 height 12
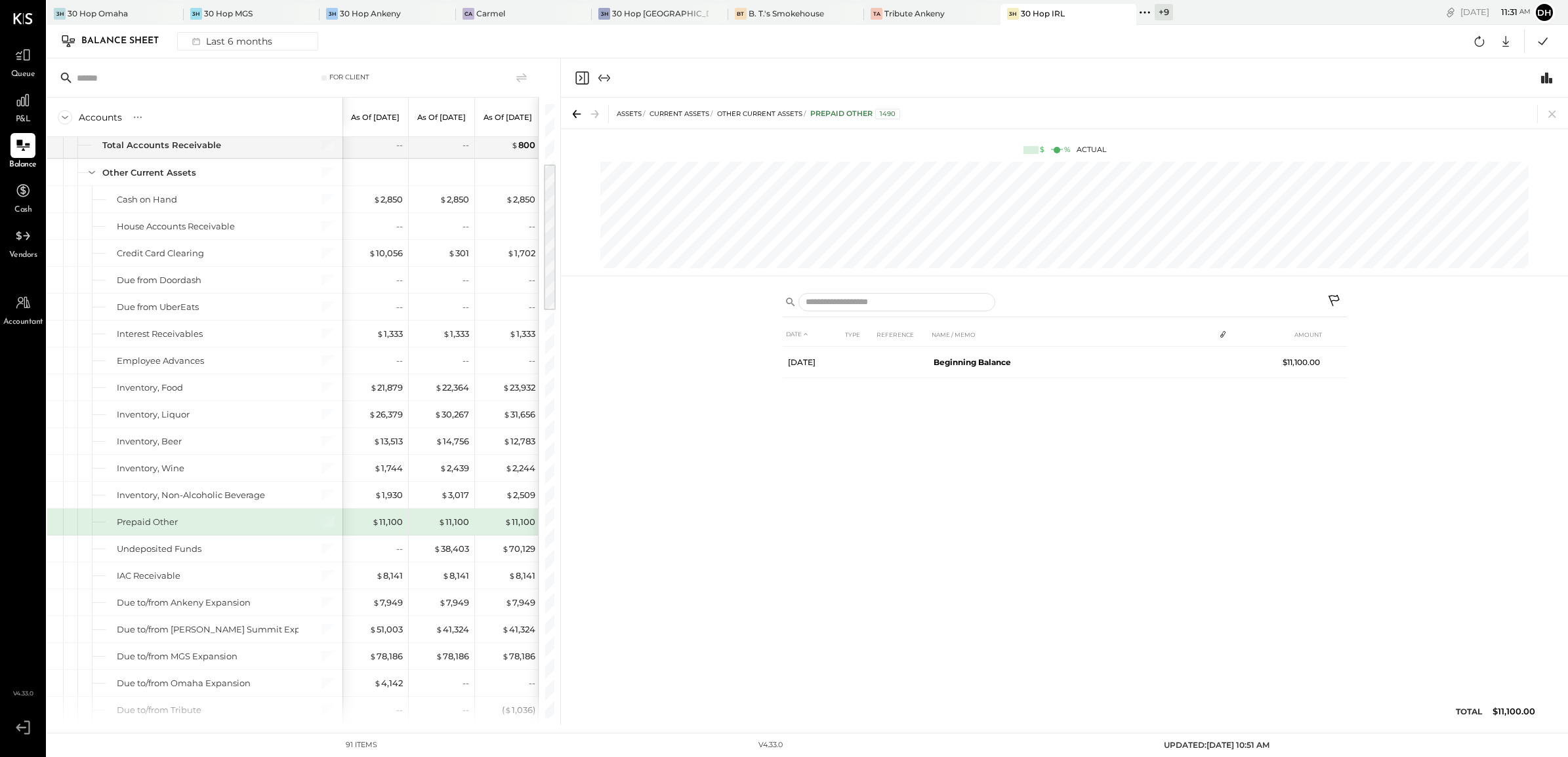
click at [1335, 299] on icon at bounding box center [1335, 302] width 16 height 16
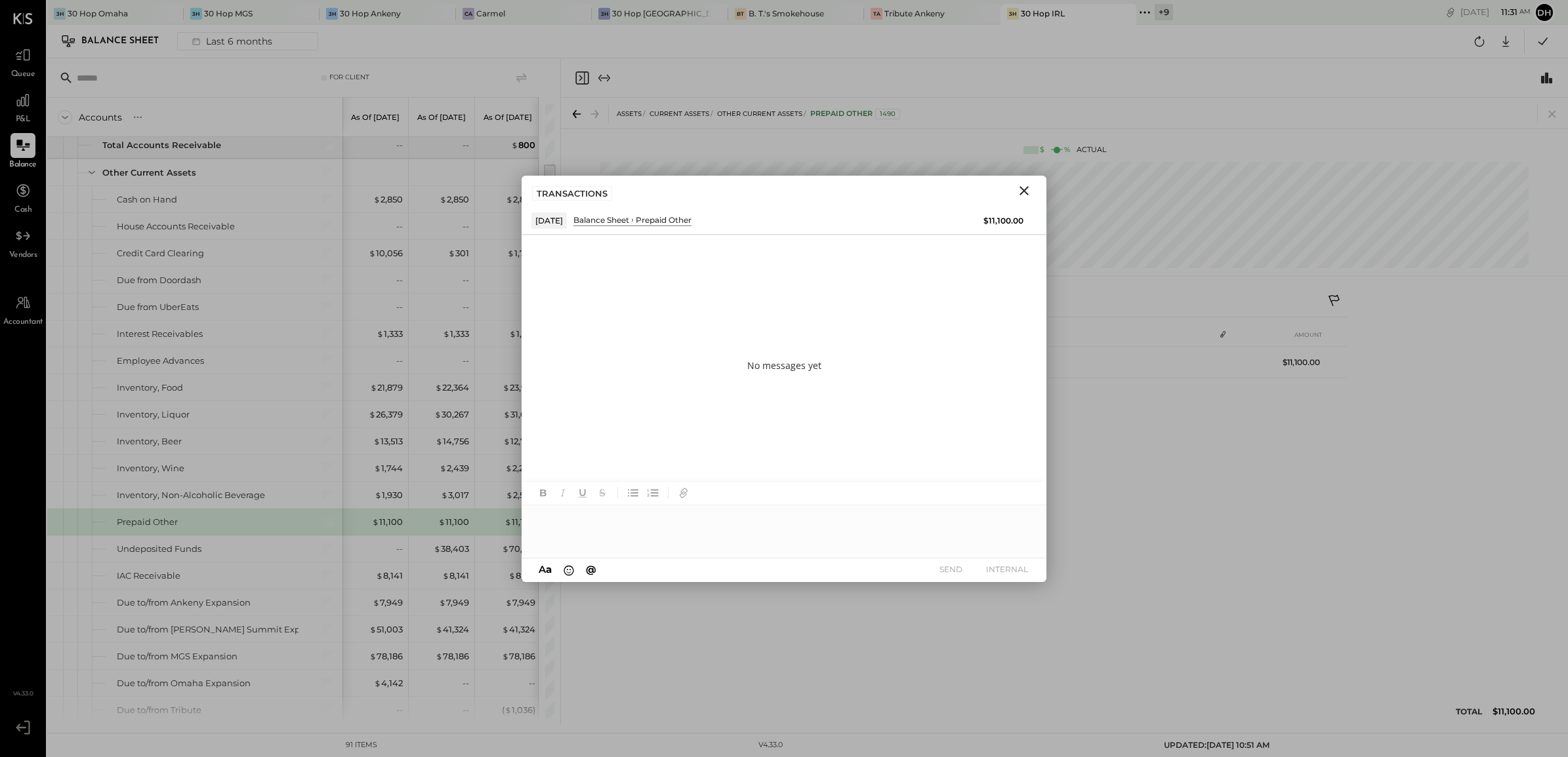
click at [665, 531] on div at bounding box center [783, 531] width 525 height 52
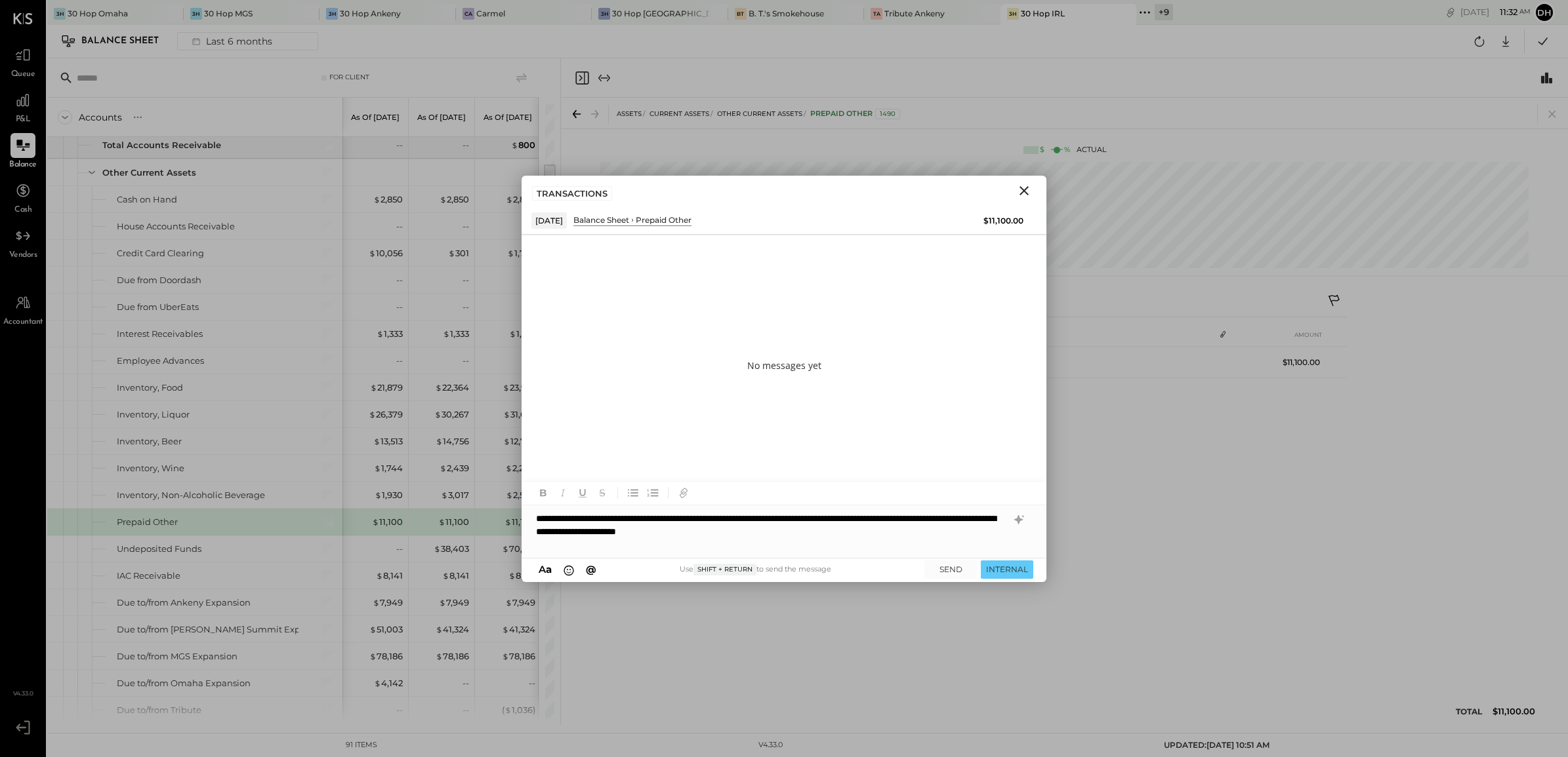
click at [965, 516] on div "**********" at bounding box center [783, 531] width 525 height 52
drag, startPoint x: 585, startPoint y: 547, endPoint x: 521, endPoint y: 507, distance: 75.5
click at [521, 507] on div "**********" at bounding box center [783, 531] width 525 height 52
click at [1012, 519] on icon at bounding box center [1018, 520] width 16 height 16
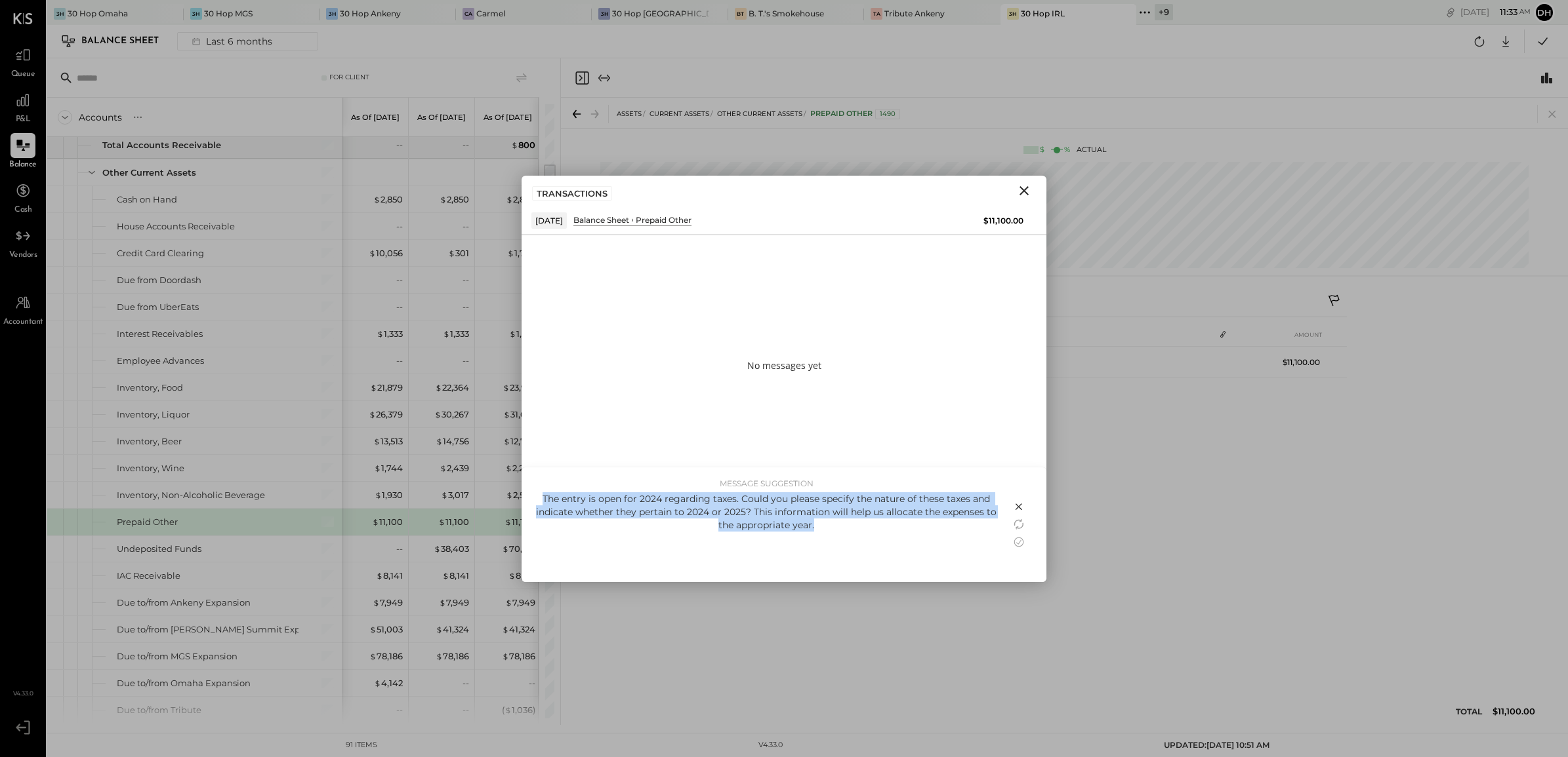
drag, startPoint x: 817, startPoint y: 526, endPoint x: 535, endPoint y: 500, distance: 283.2
click at [535, 500] on div "The entry is open for 2024 regarding taxes. Could you please specify the nature…" at bounding box center [765, 512] width 463 height 39
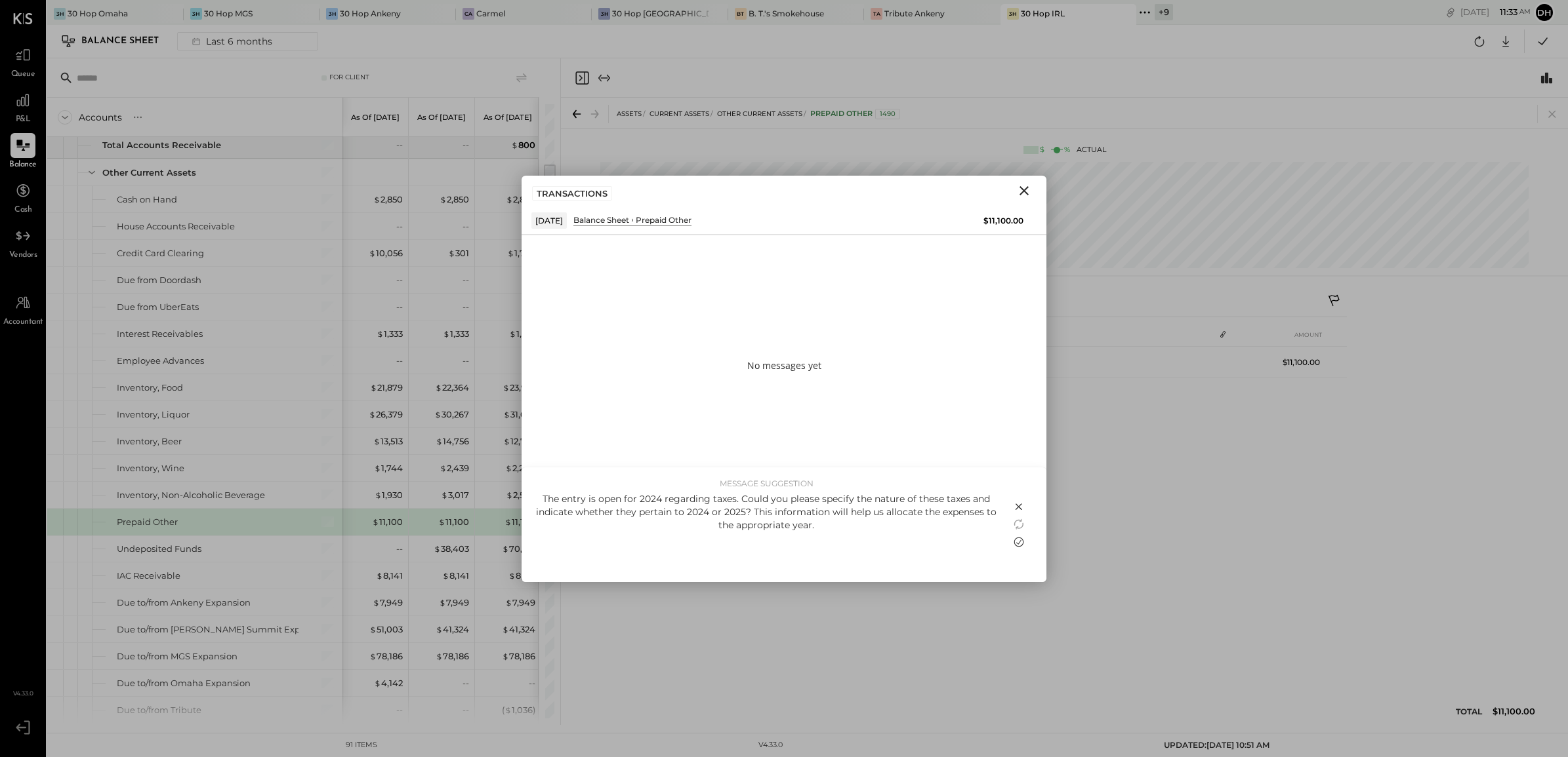
click at [1018, 534] on icon at bounding box center [1018, 542] width 16 height 16
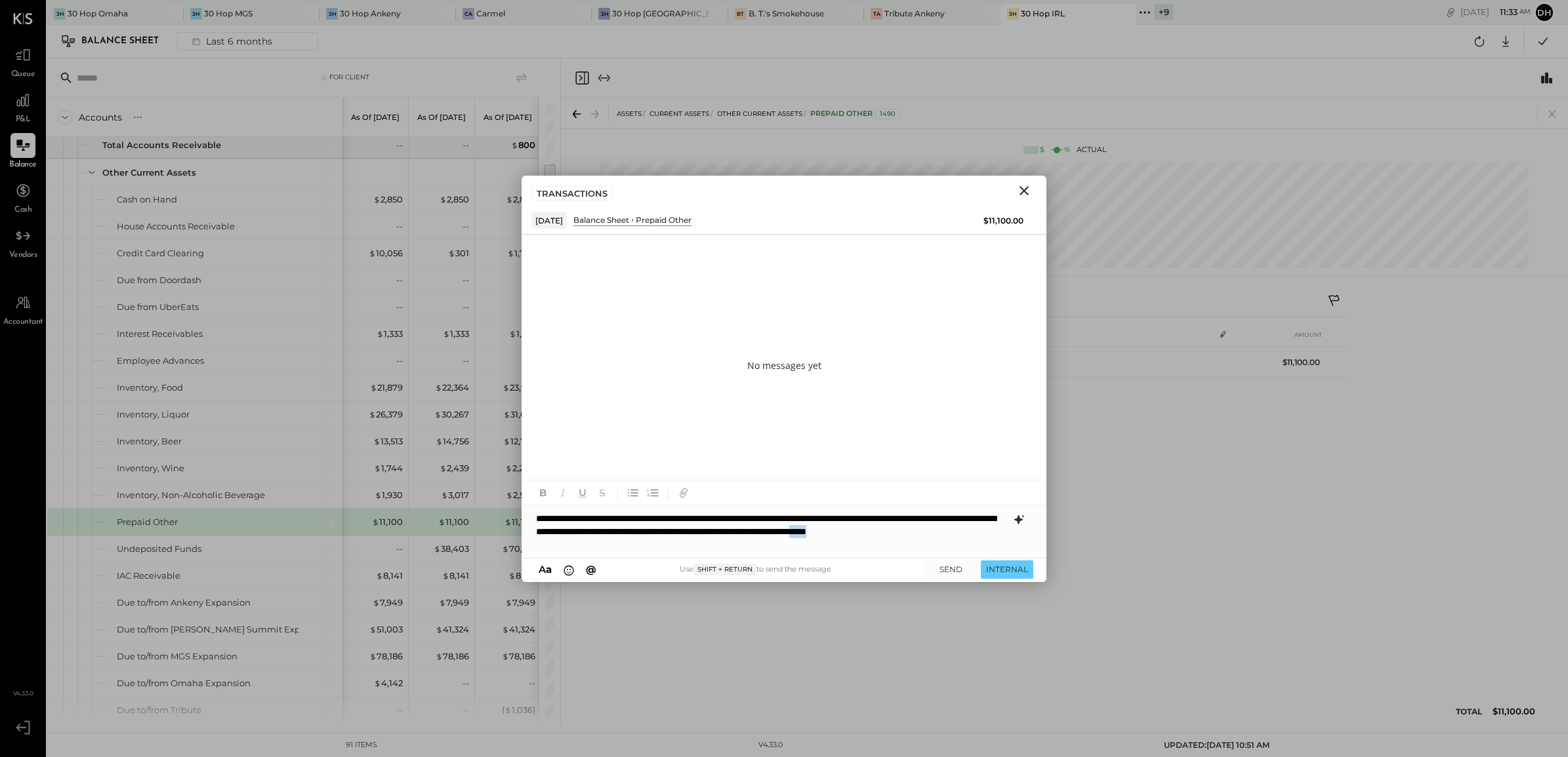
drag, startPoint x: 641, startPoint y: 547, endPoint x: 611, endPoint y: 547, distance: 30.0
click at [611, 547] on div "**********" at bounding box center [783, 531] width 525 height 52
click at [959, 569] on button "SEND" at bounding box center [950, 570] width 52 height 18
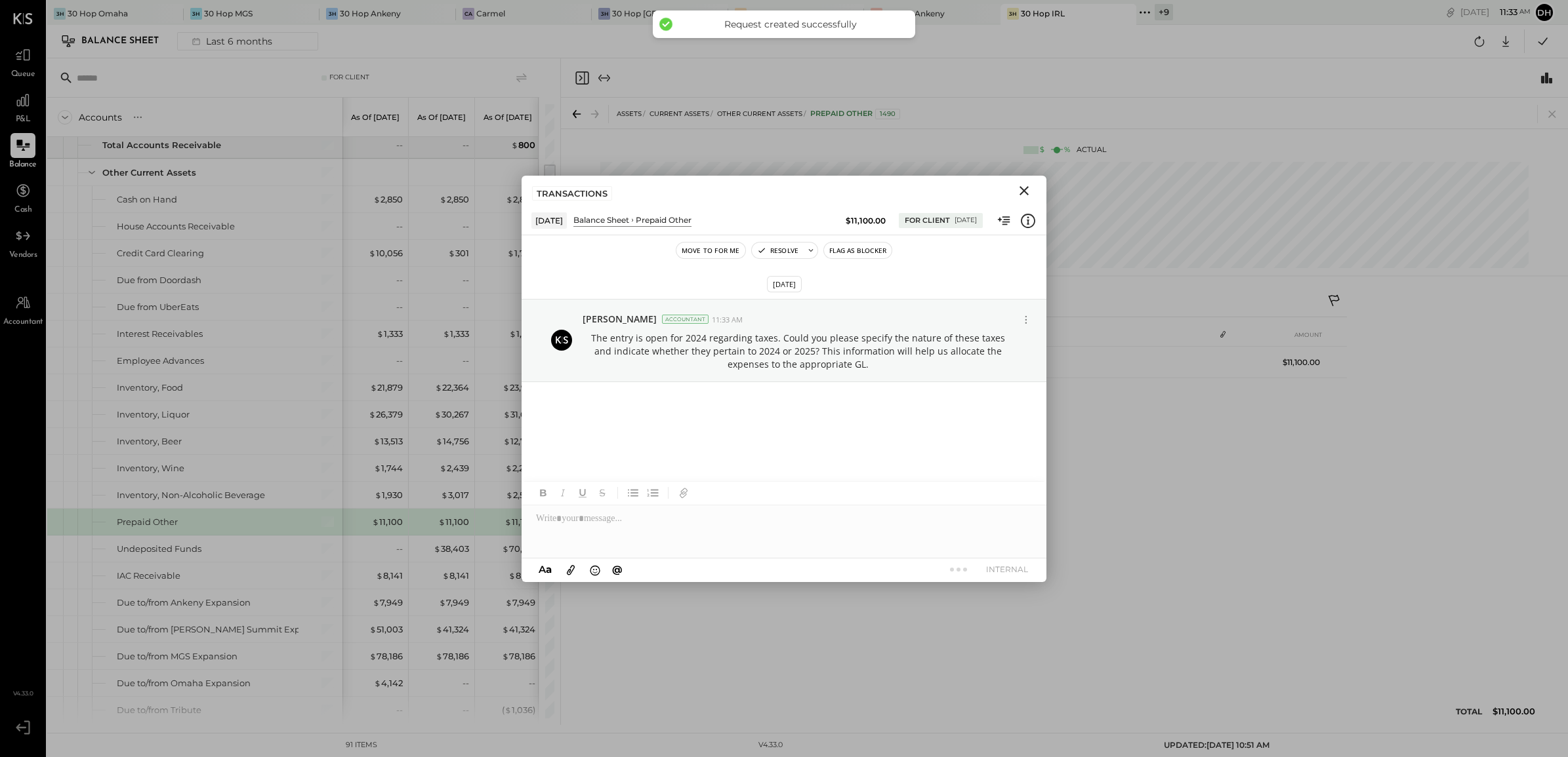
click at [1013, 203] on div "TRANSACTIONS" at bounding box center [783, 191] width 525 height 30
click at [1028, 189] on icon "Close" at bounding box center [1024, 191] width 16 height 16
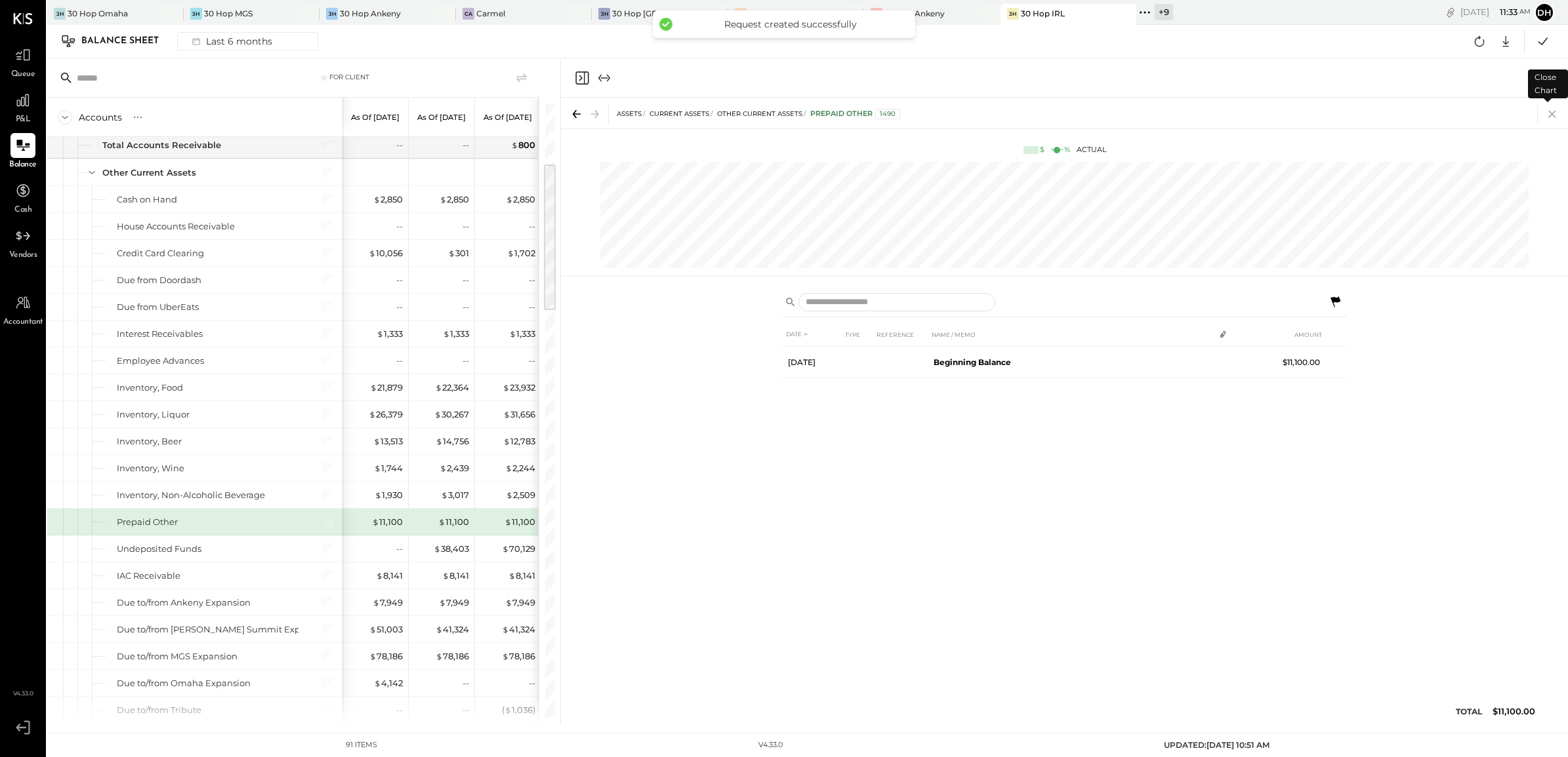
click at [1546, 112] on icon at bounding box center [1552, 114] width 19 height 19
